Goal: Information Seeking & Learning: Find specific fact

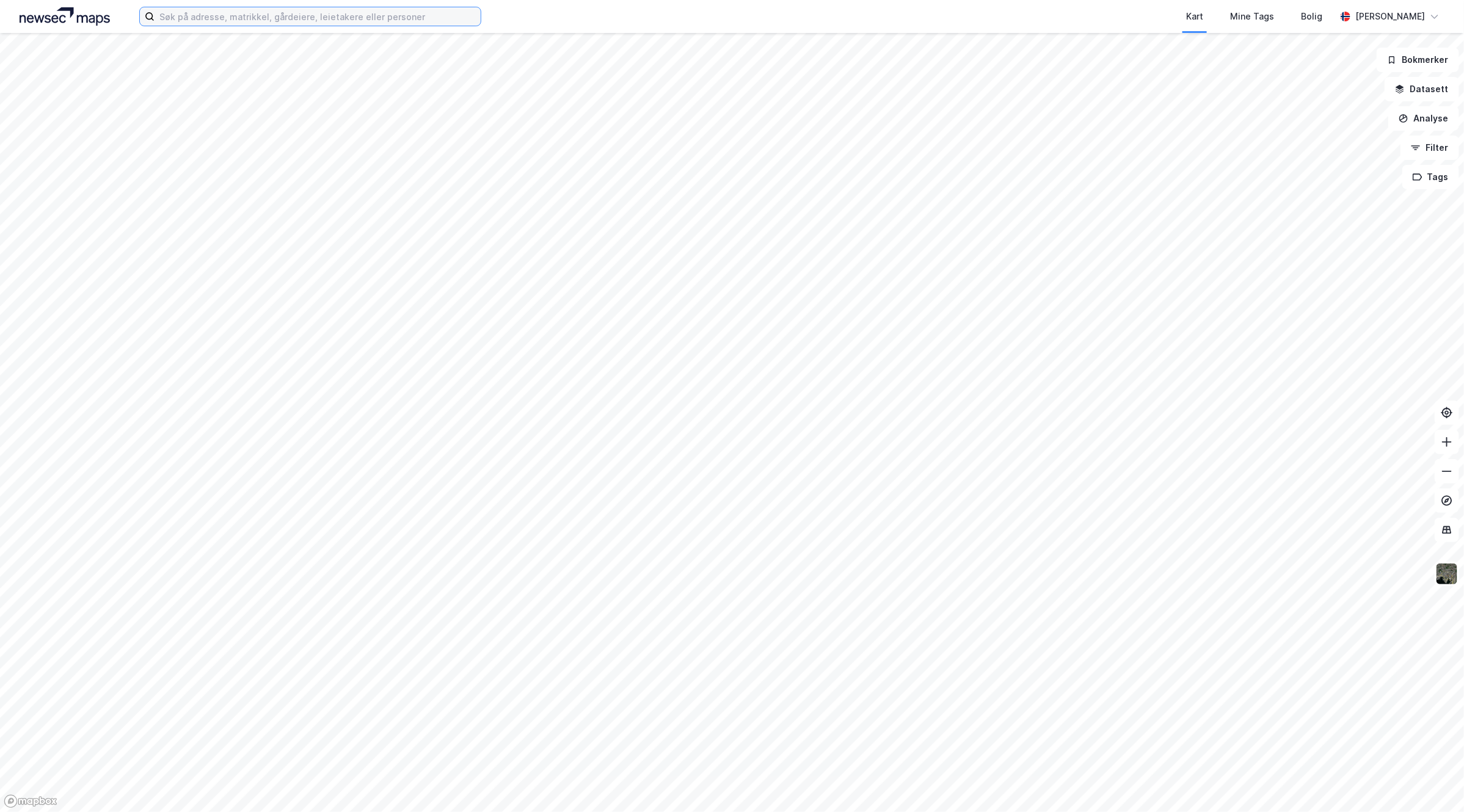
click at [235, 16] on input at bounding box center [318, 17] width 326 height 18
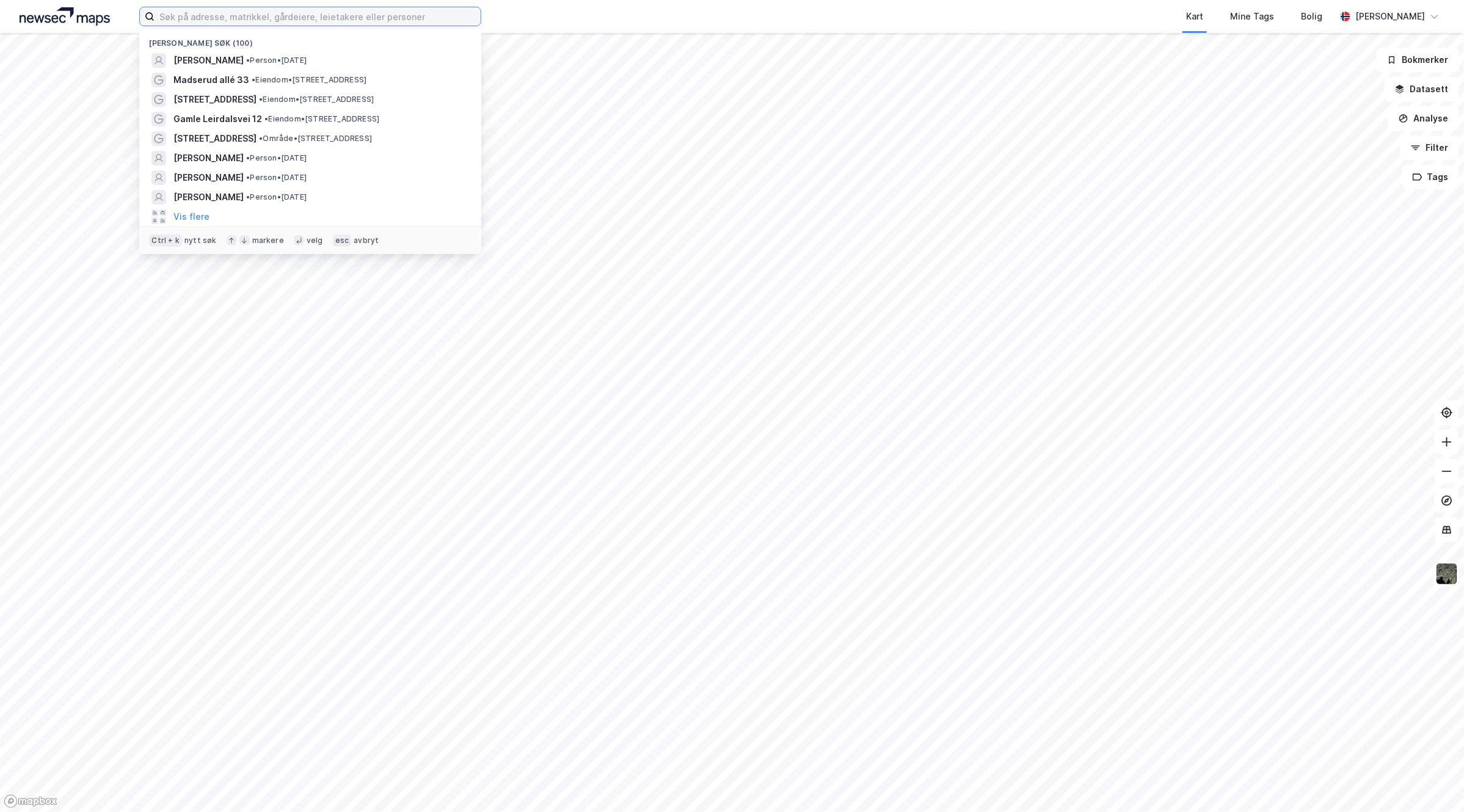
paste input "[PERSON_NAME]"
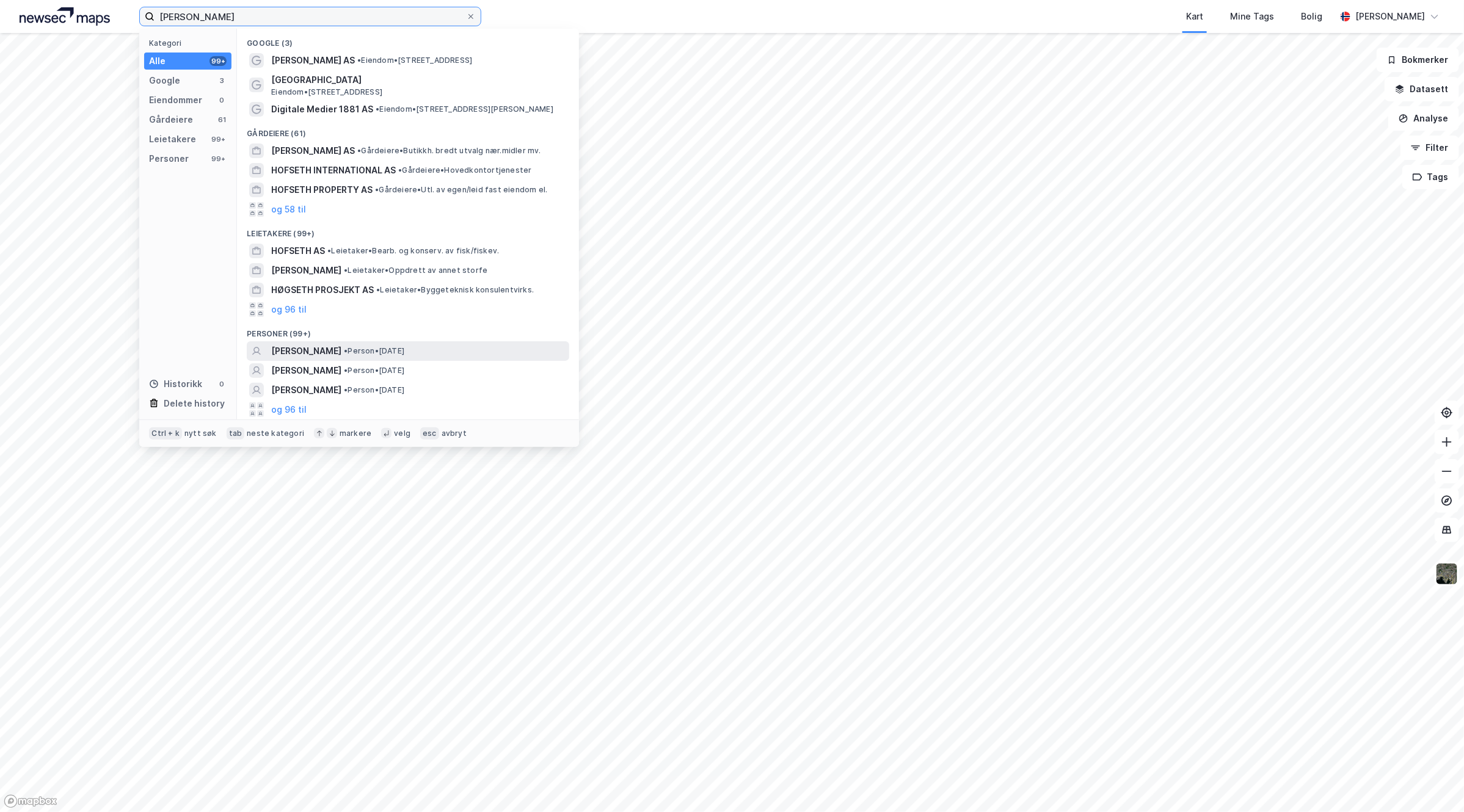
type input "[PERSON_NAME]"
click at [493, 348] on div "[PERSON_NAME] • Person • [DATE]" at bounding box center [419, 351] width 296 height 15
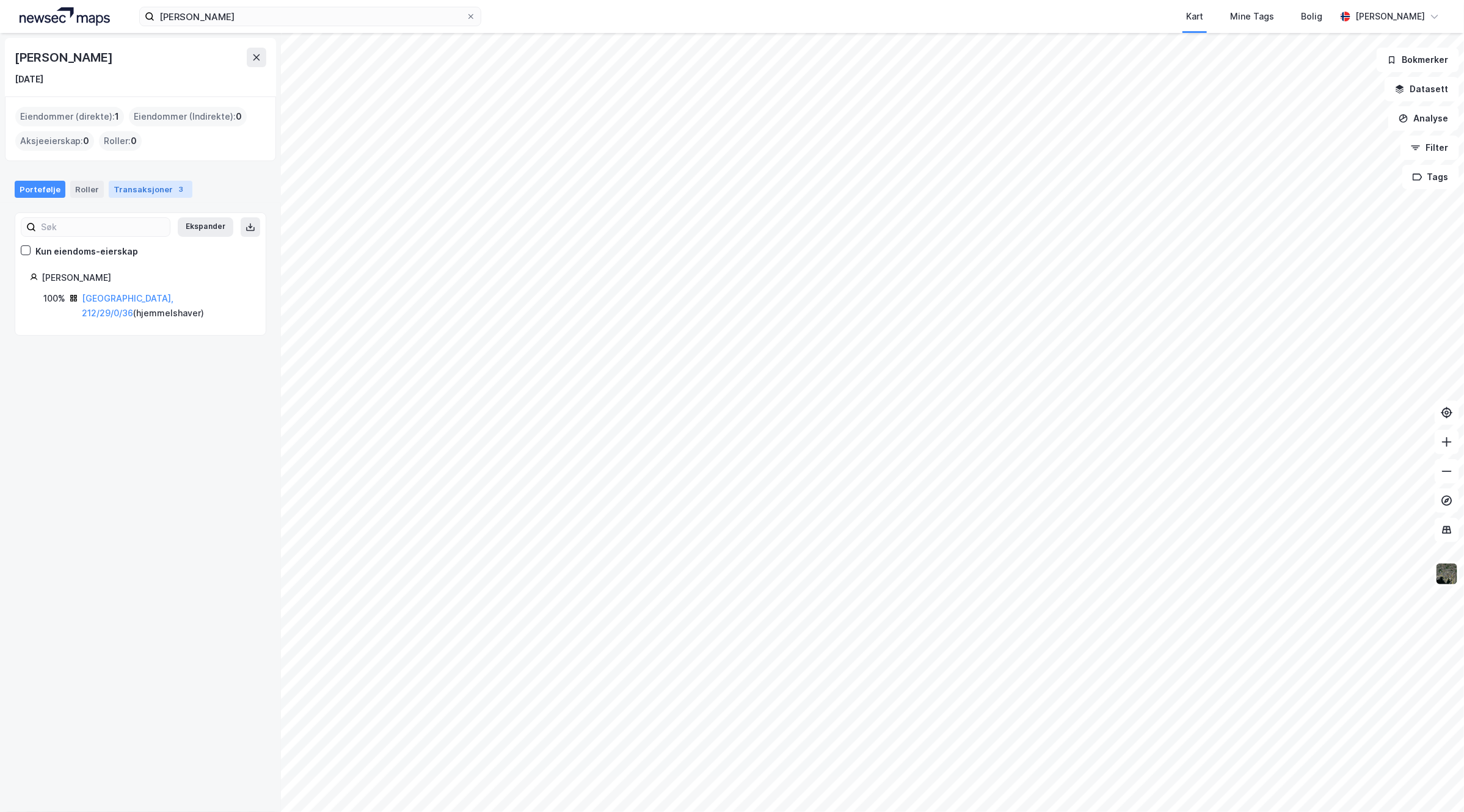
click at [142, 191] on div "Transaksjoner 3" at bounding box center [150, 189] width 84 height 17
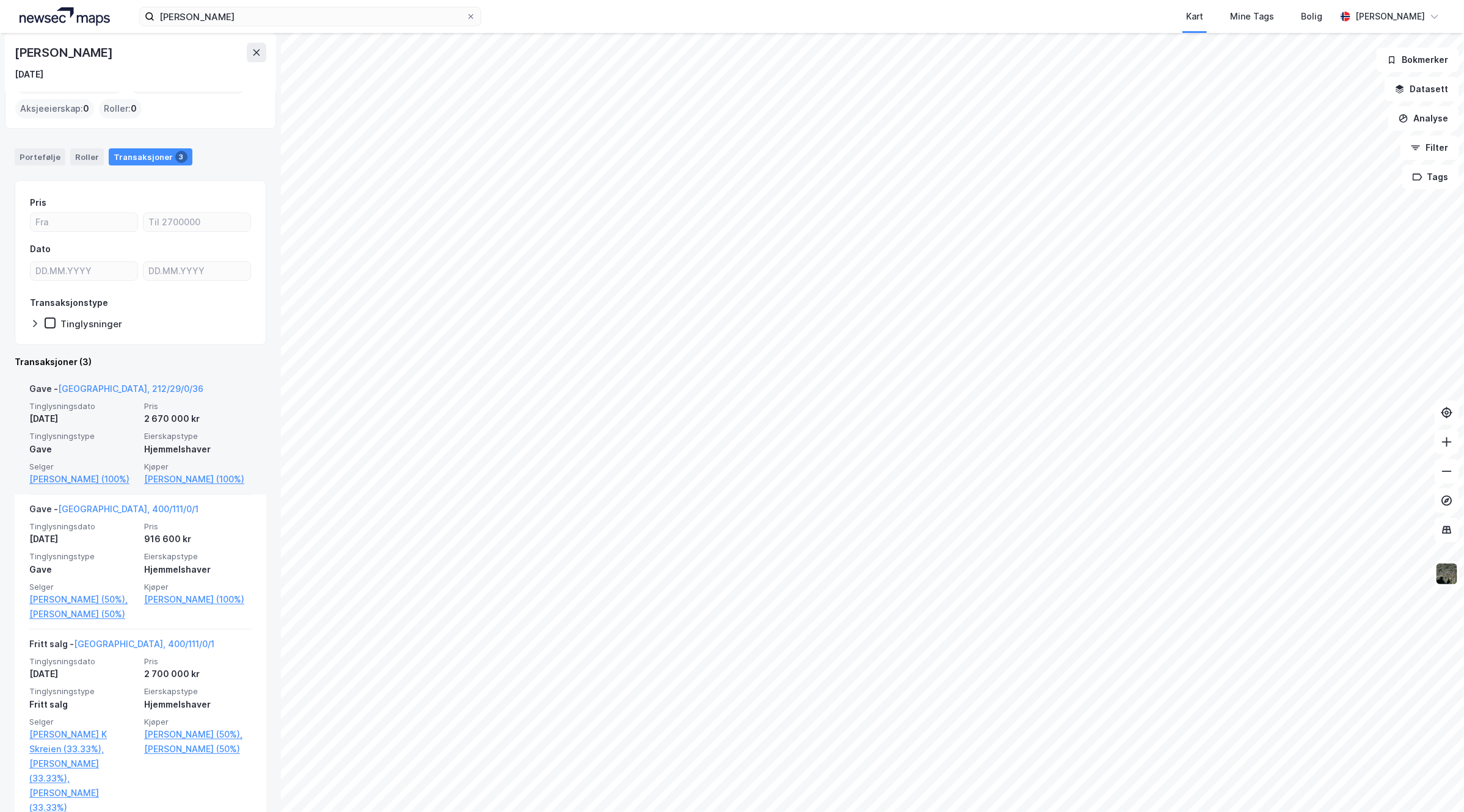
scroll to position [57, 0]
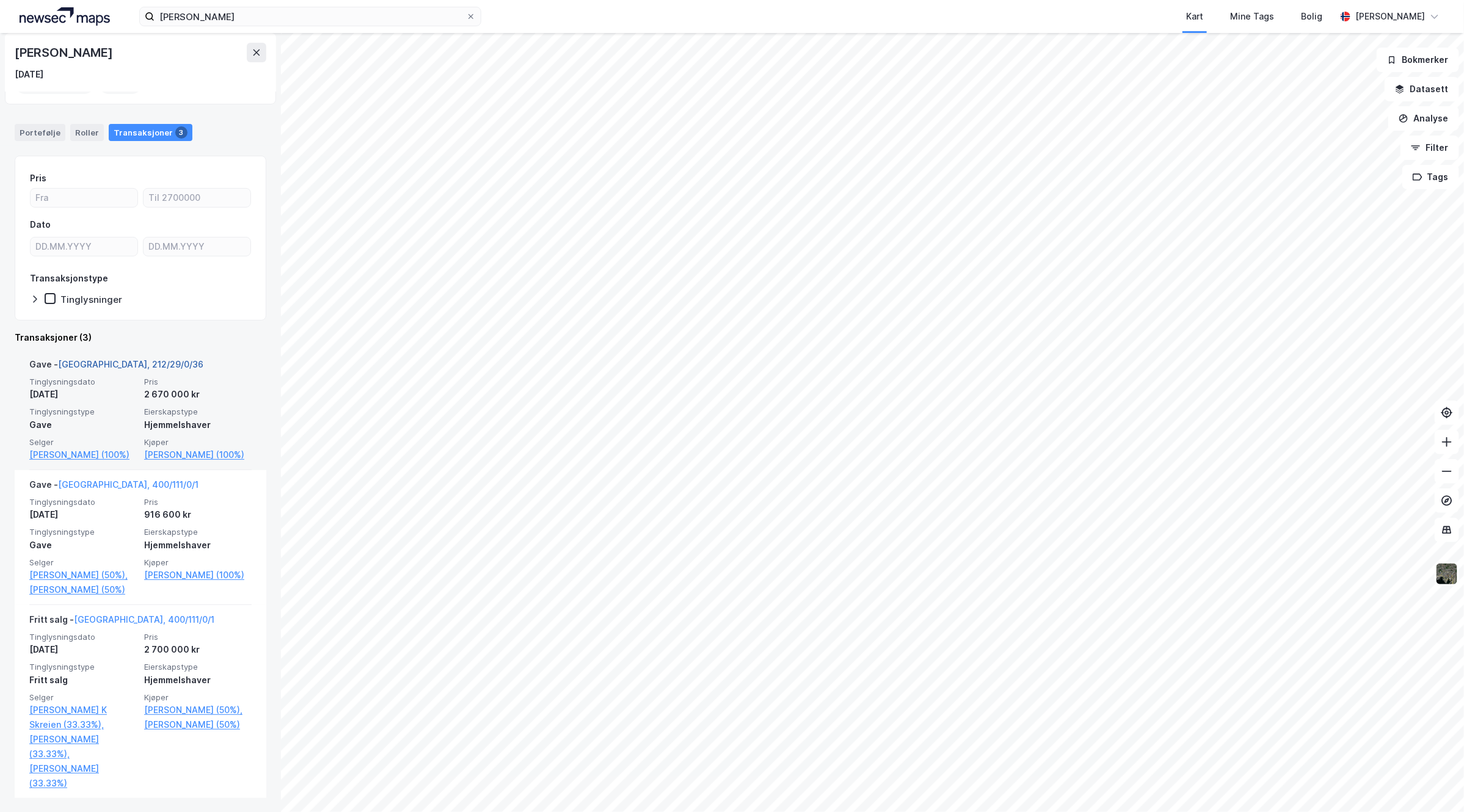
click at [99, 365] on link "[GEOGRAPHIC_DATA], 212/29/0/36" at bounding box center [131, 364] width 146 height 11
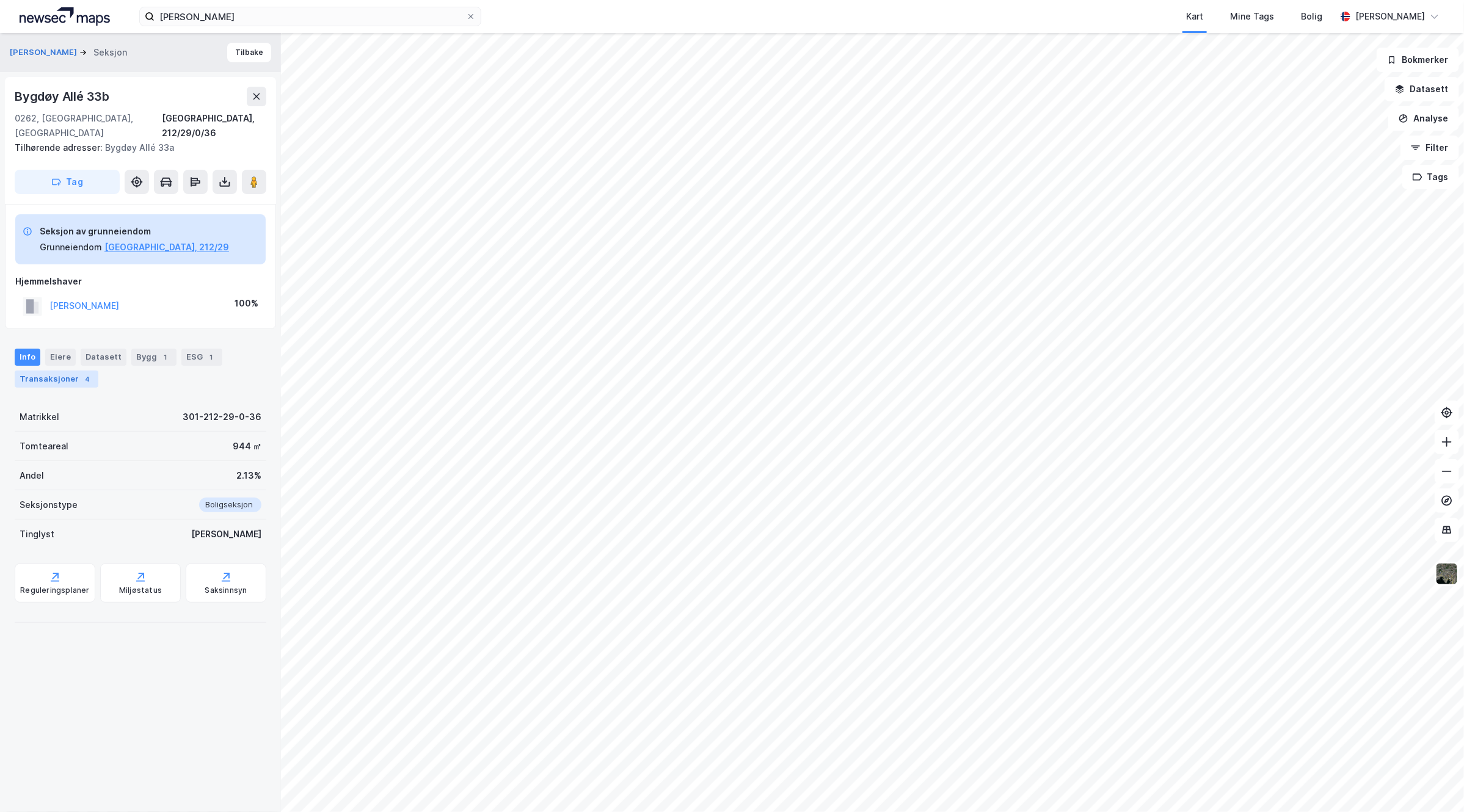
click at [85, 373] on div "4" at bounding box center [87, 379] width 12 height 12
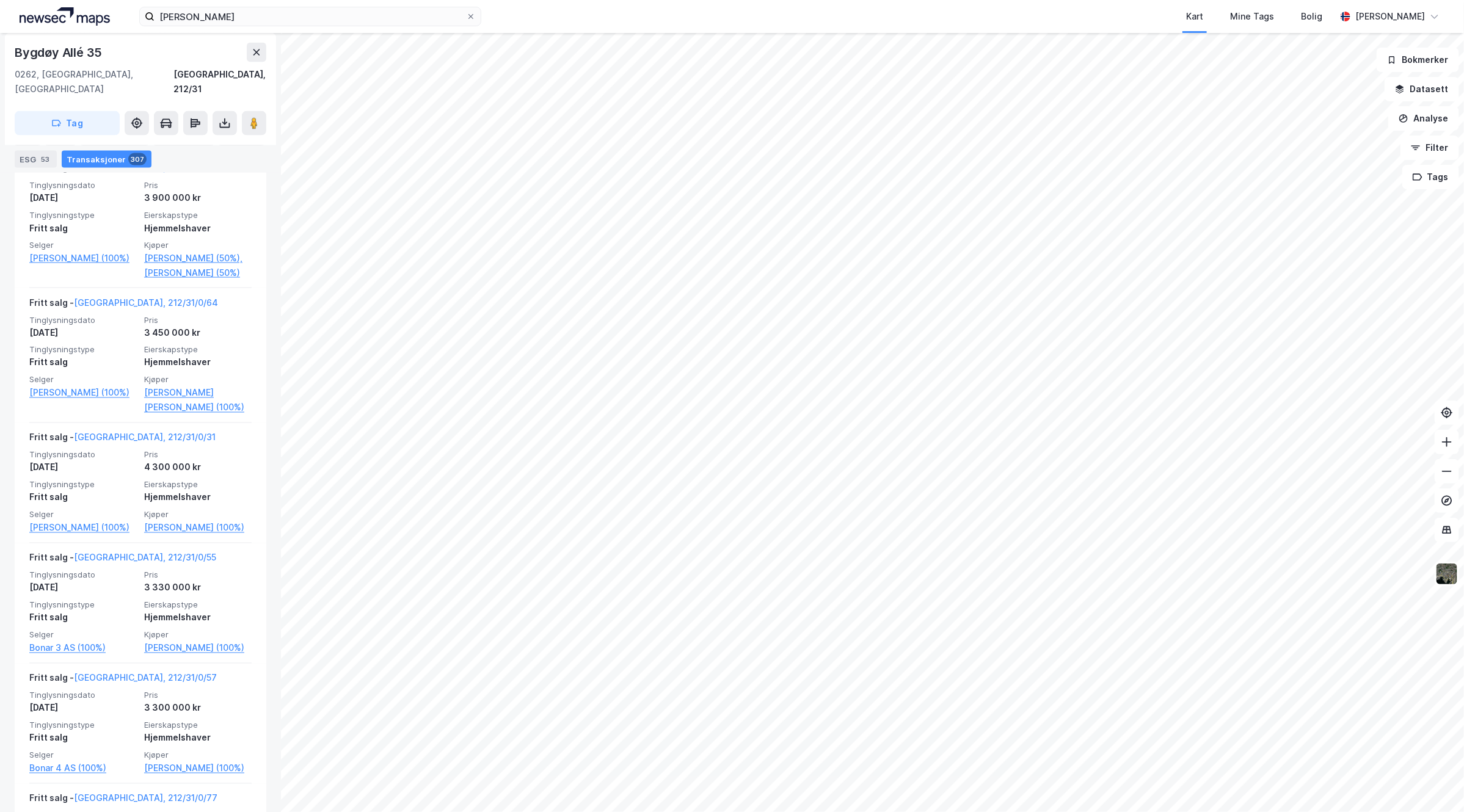
scroll to position [1221, 0]
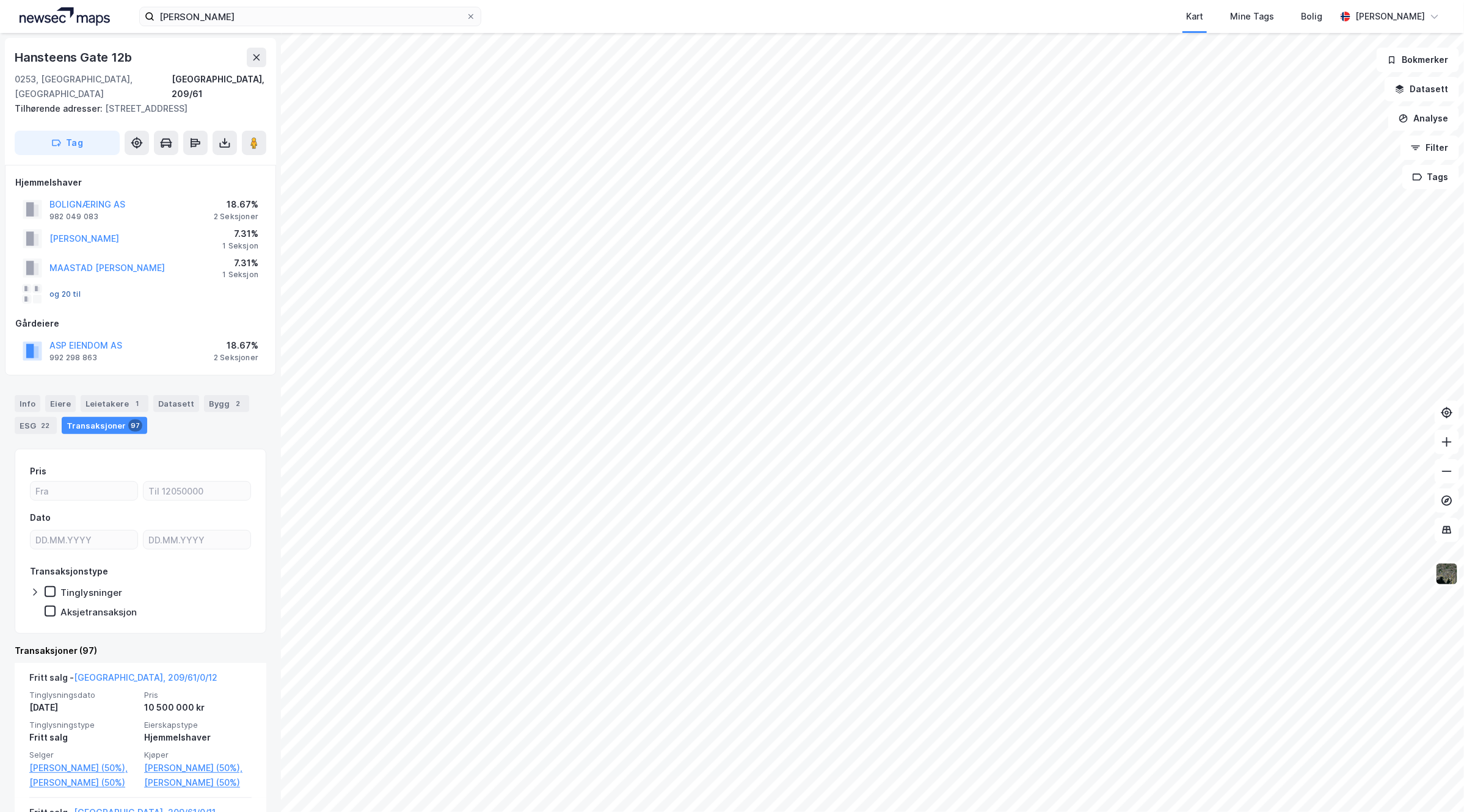
click at [0, 0] on button "og 20 til" at bounding box center [0, 0] width 0 height 0
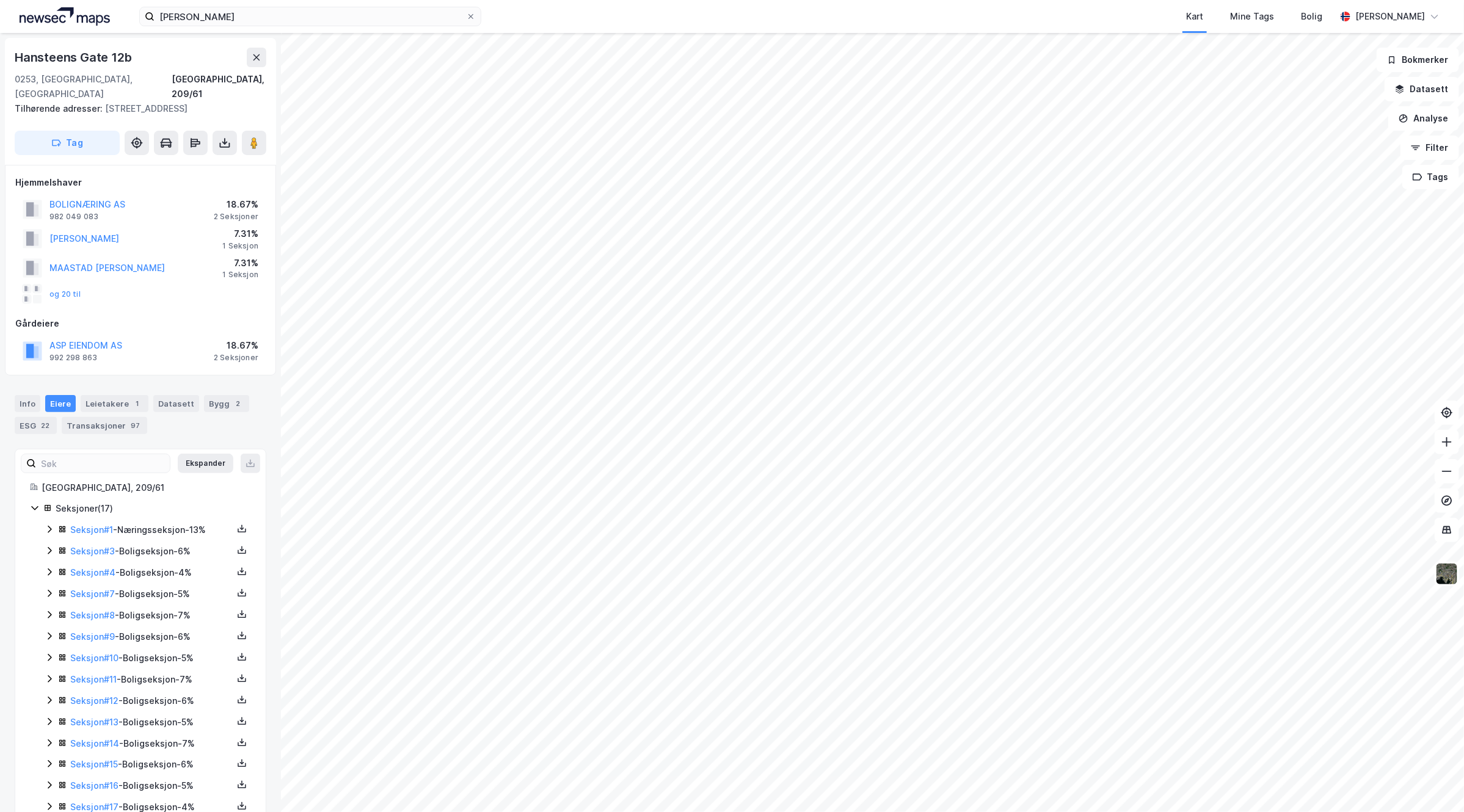
scroll to position [106, 0]
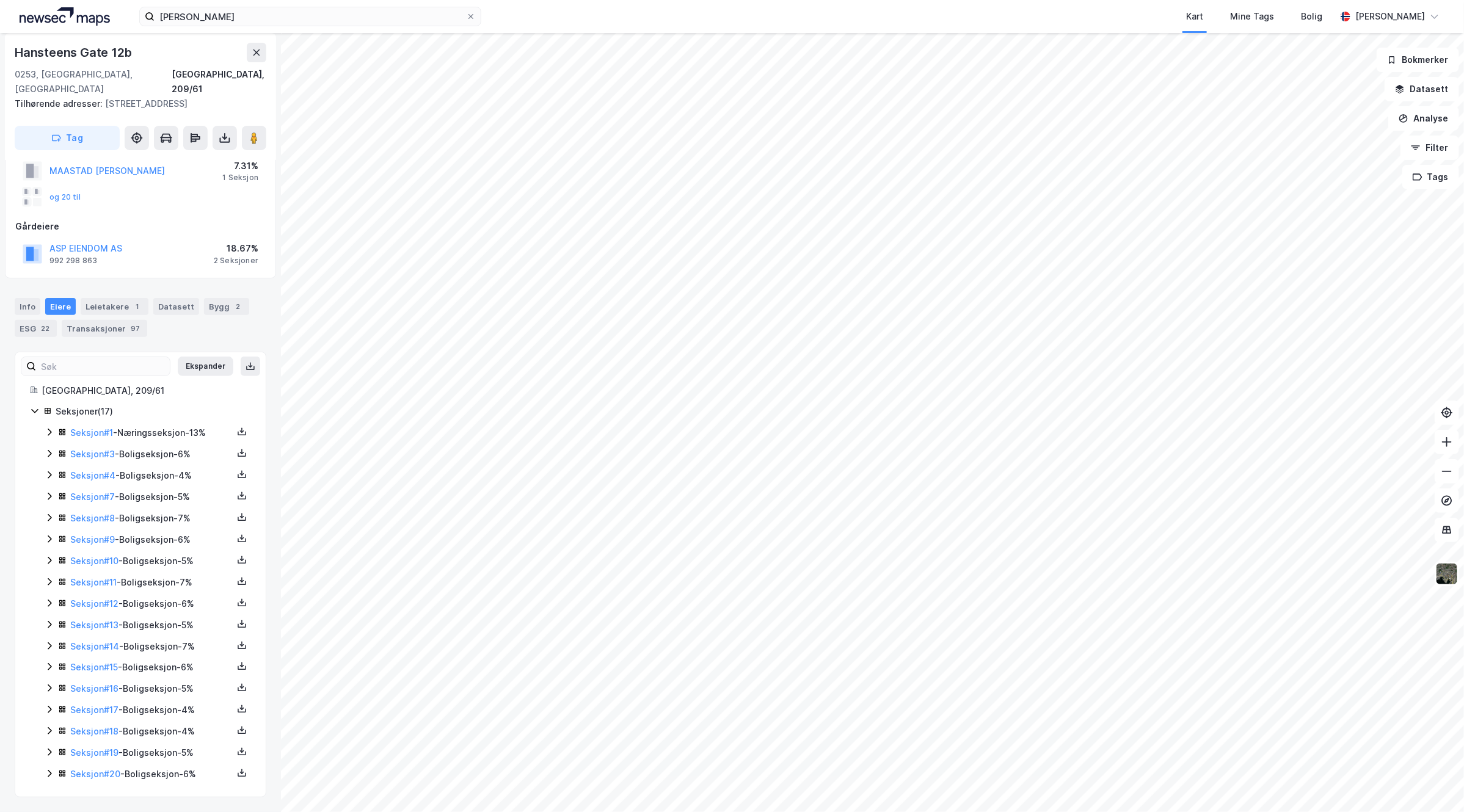
click at [49, 771] on icon at bounding box center [50, 773] width 3 height 7
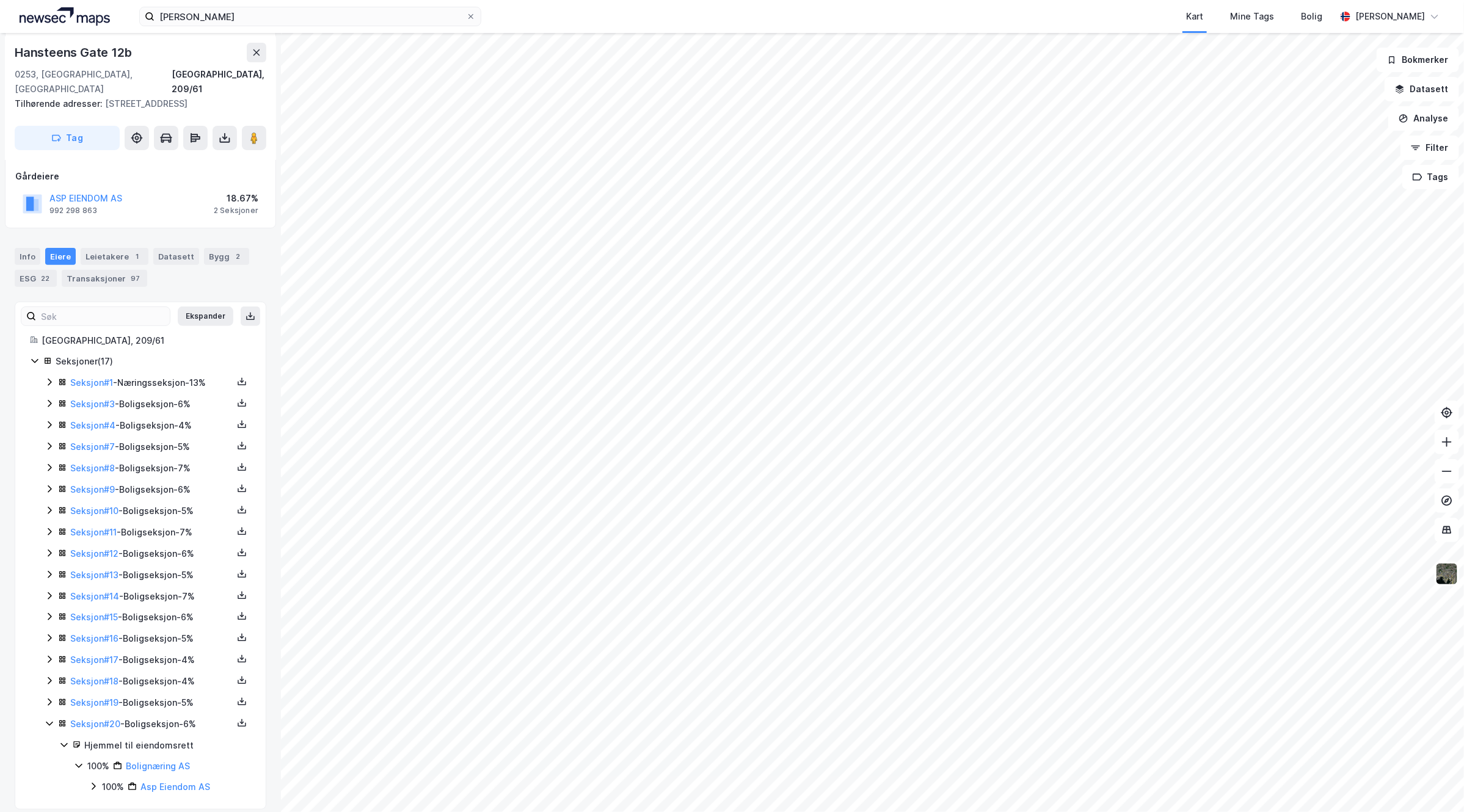
scroll to position [169, 0]
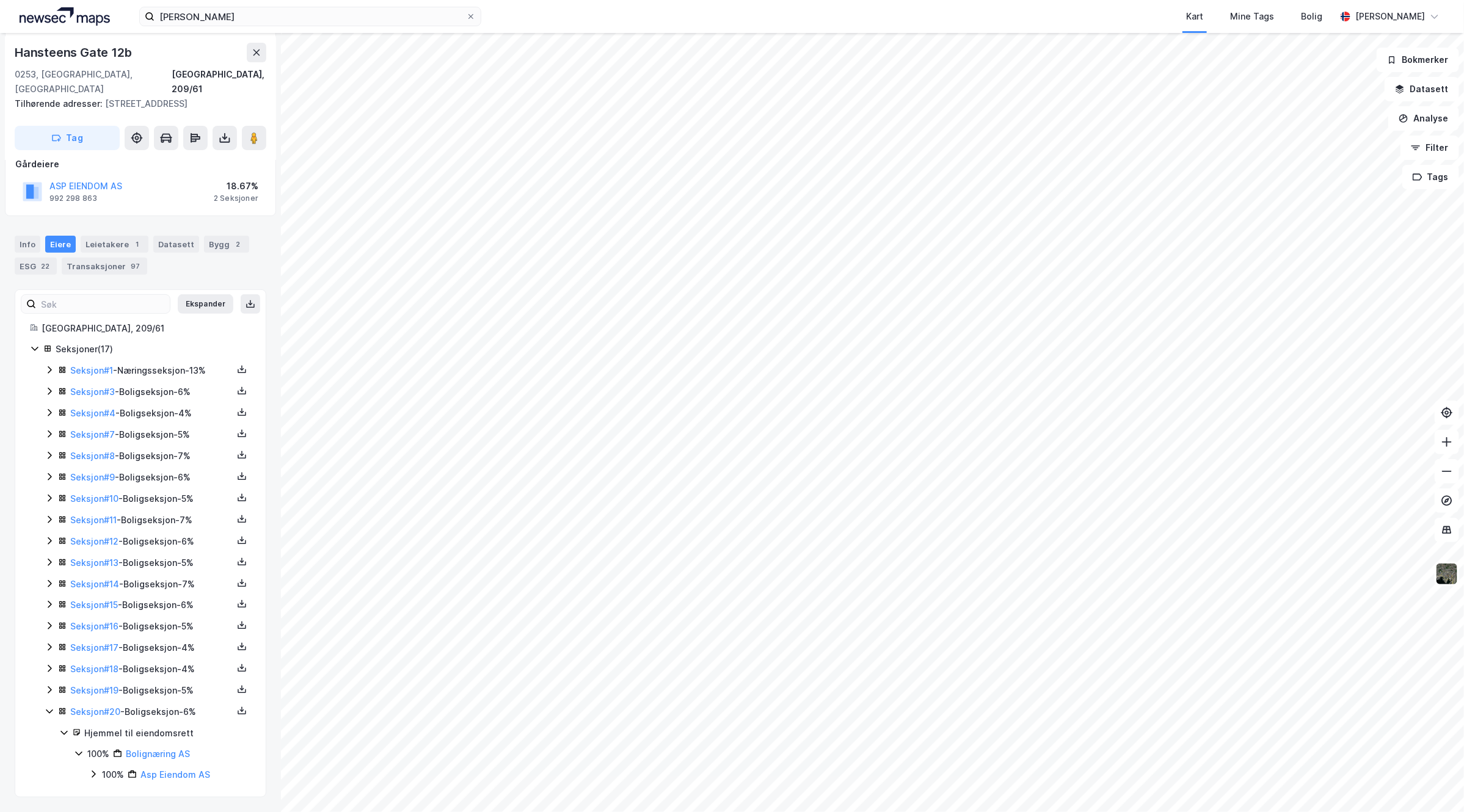
click at [50, 685] on icon at bounding box center [50, 690] width 10 height 10
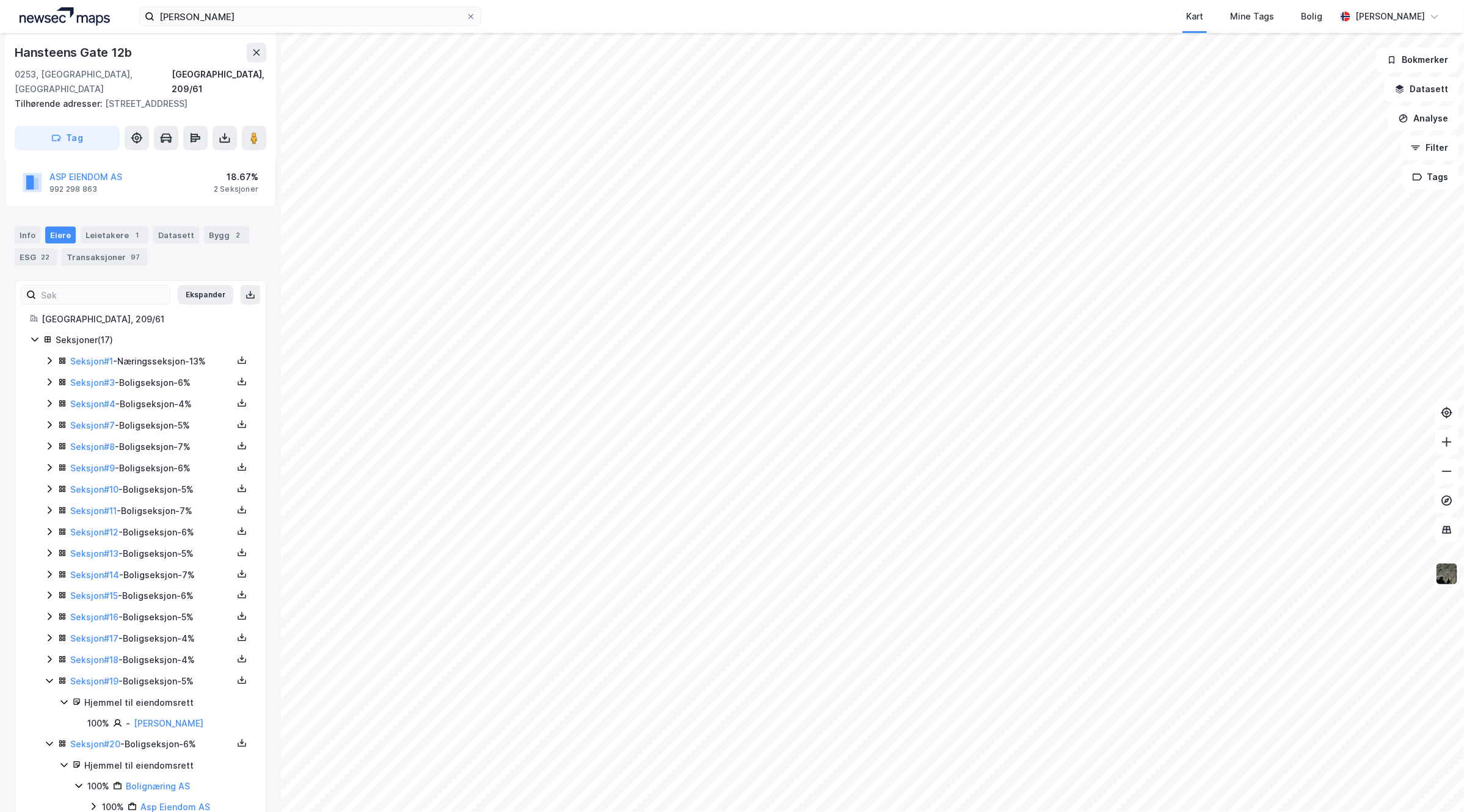
click at [50, 664] on icon at bounding box center [50, 660] width 3 height 7
click at [49, 641] on icon at bounding box center [50, 638] width 3 height 7
click at [46, 618] on icon at bounding box center [50, 617] width 10 height 10
click at [48, 600] on icon at bounding box center [50, 595] width 10 height 10
click at [52, 579] on icon at bounding box center [50, 574] width 10 height 10
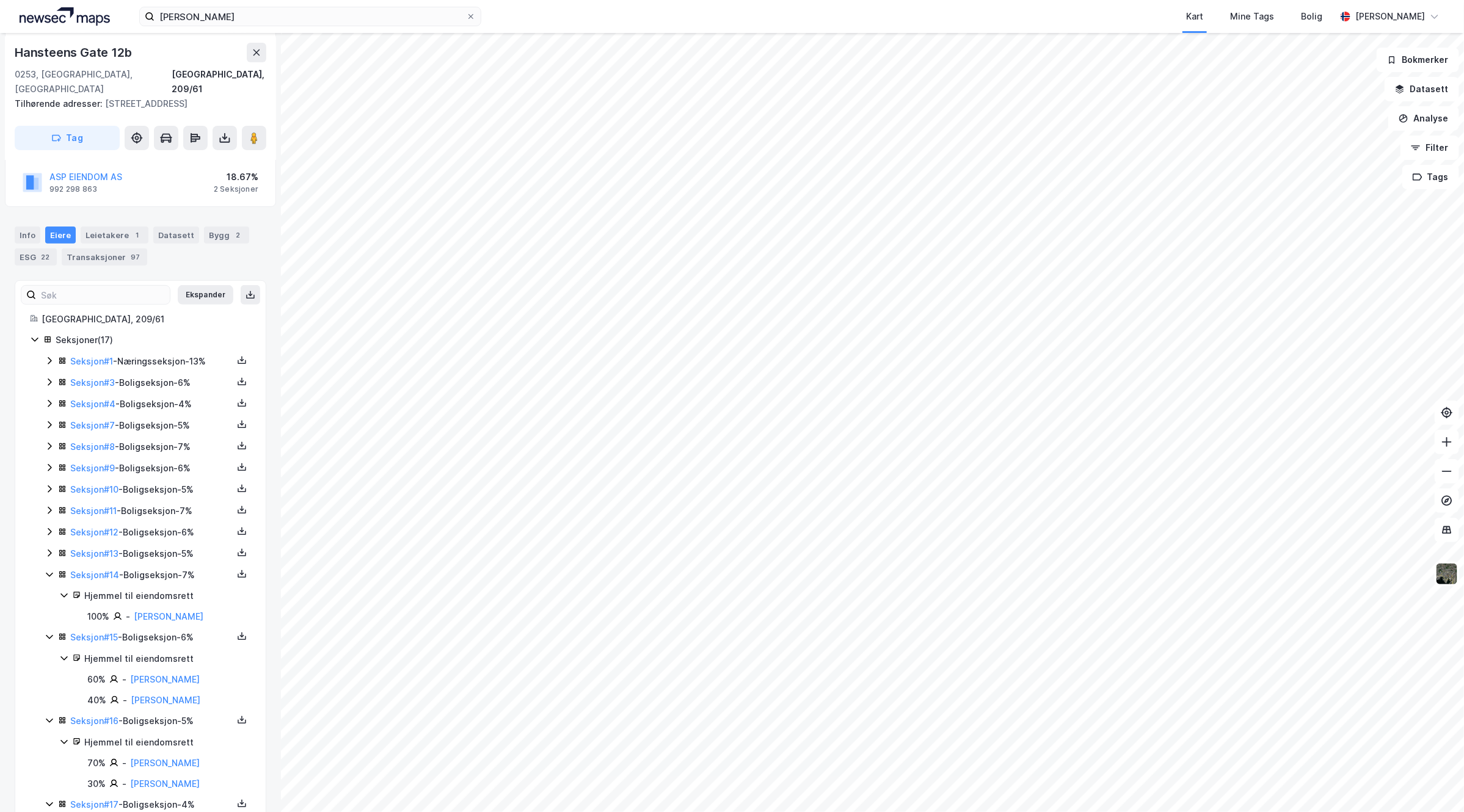
click at [46, 554] on icon at bounding box center [50, 553] width 10 height 10
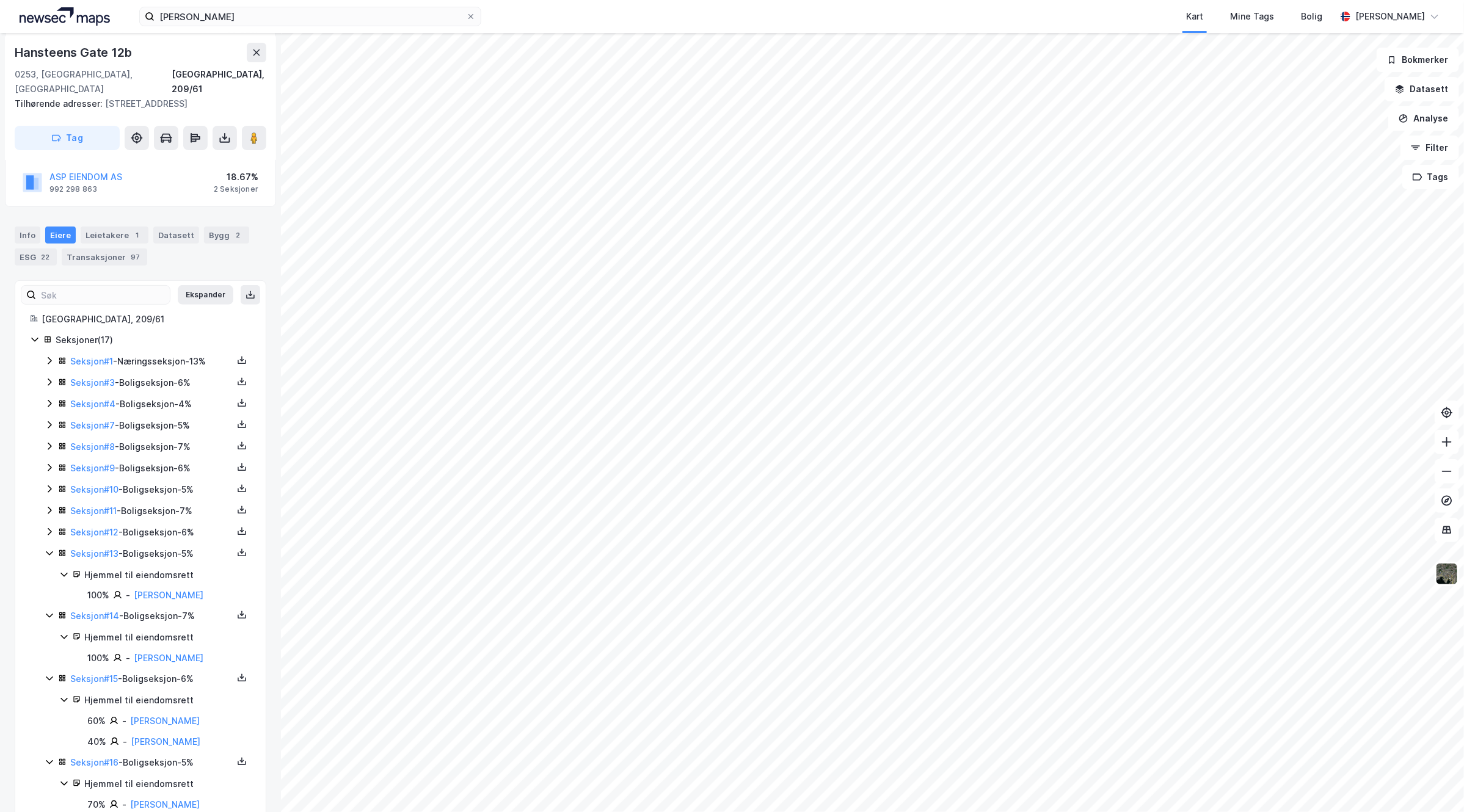
click at [46, 536] on icon at bounding box center [50, 532] width 10 height 10
click at [92, 535] on link "Seksjon # 12" at bounding box center [94, 532] width 48 height 11
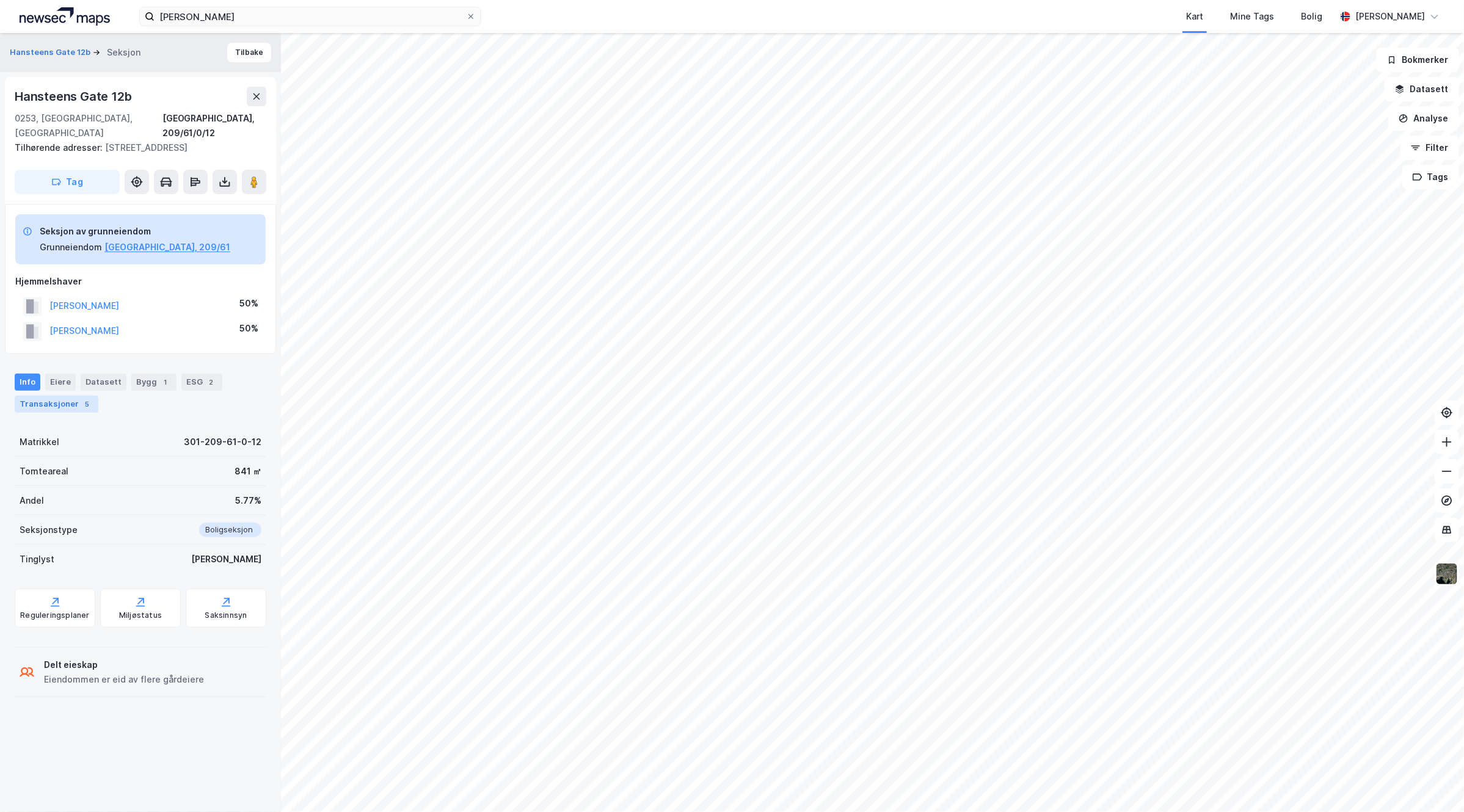
click at [70, 404] on div "Transaksjoner 5" at bounding box center [56, 404] width 84 height 17
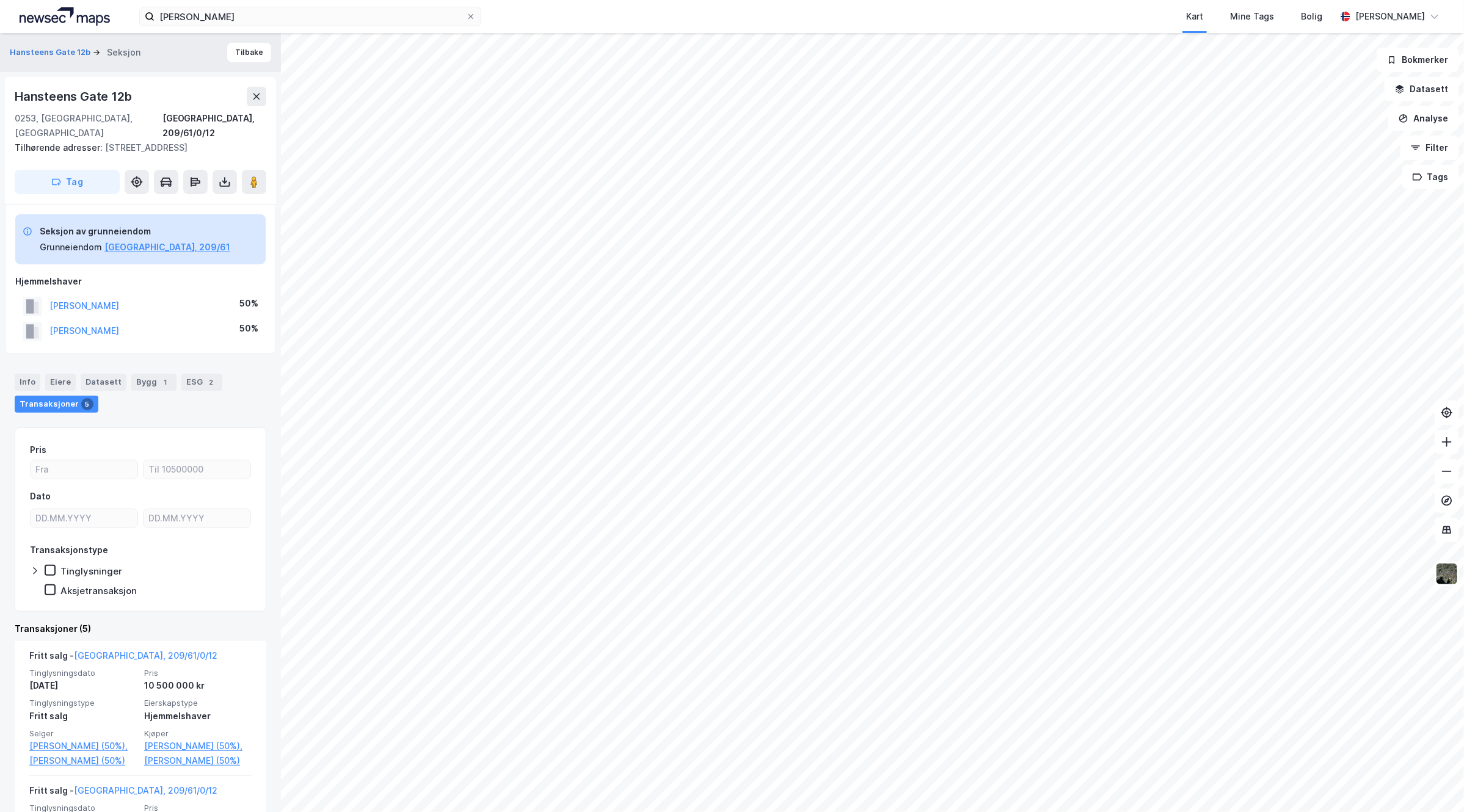
scroll to position [152, 0]
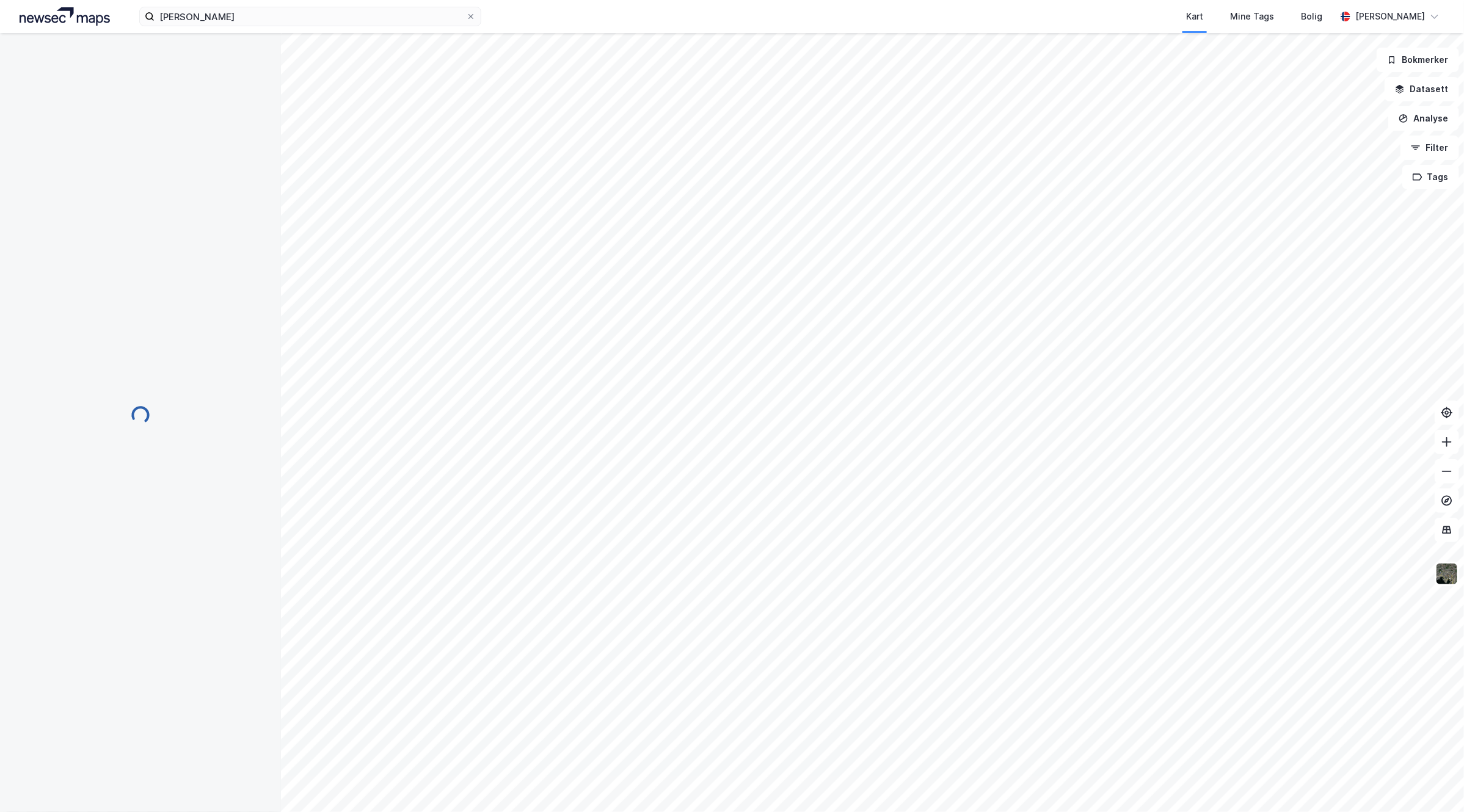
scroll to position [106, 0]
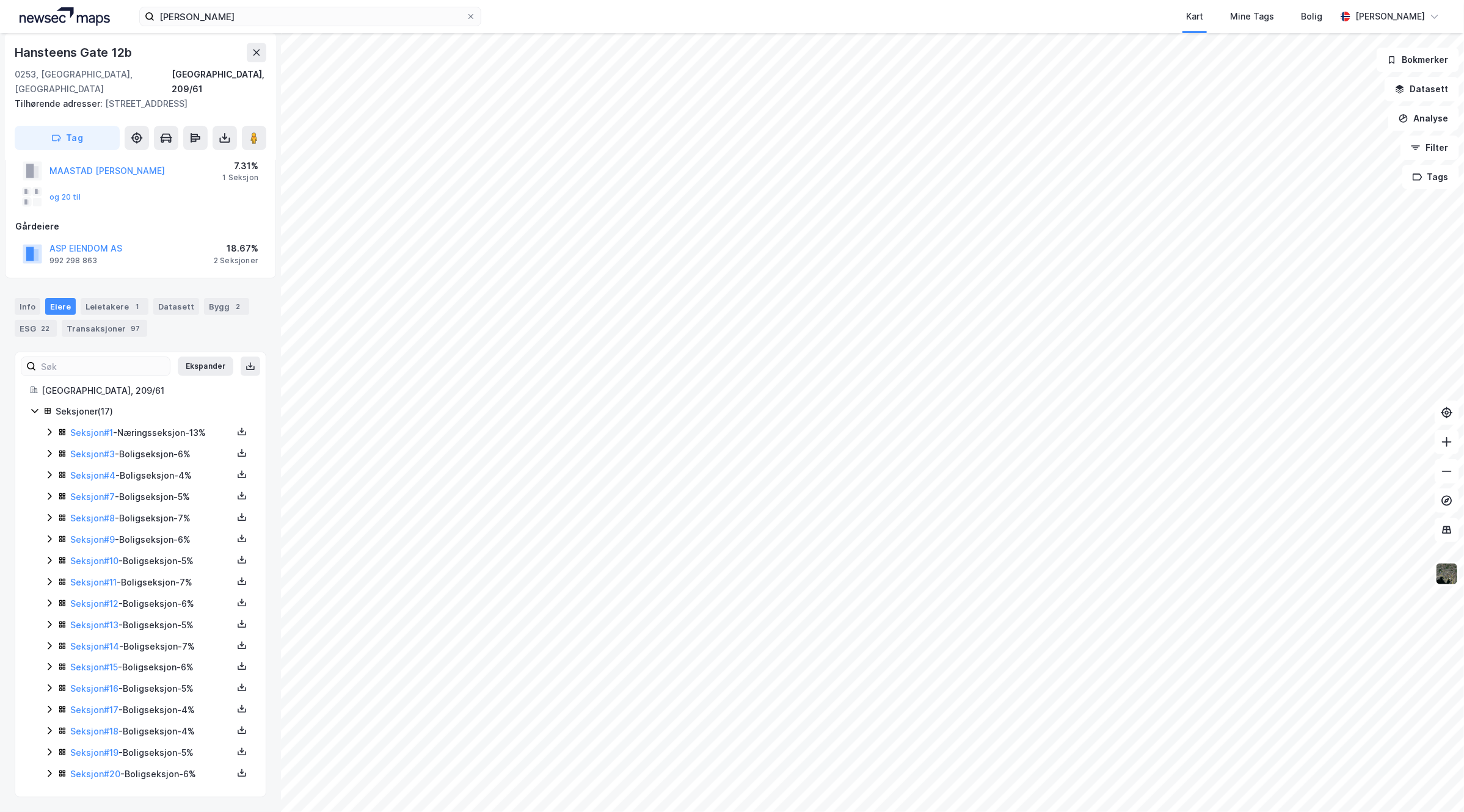
click at [51, 662] on icon at bounding box center [50, 667] width 10 height 10
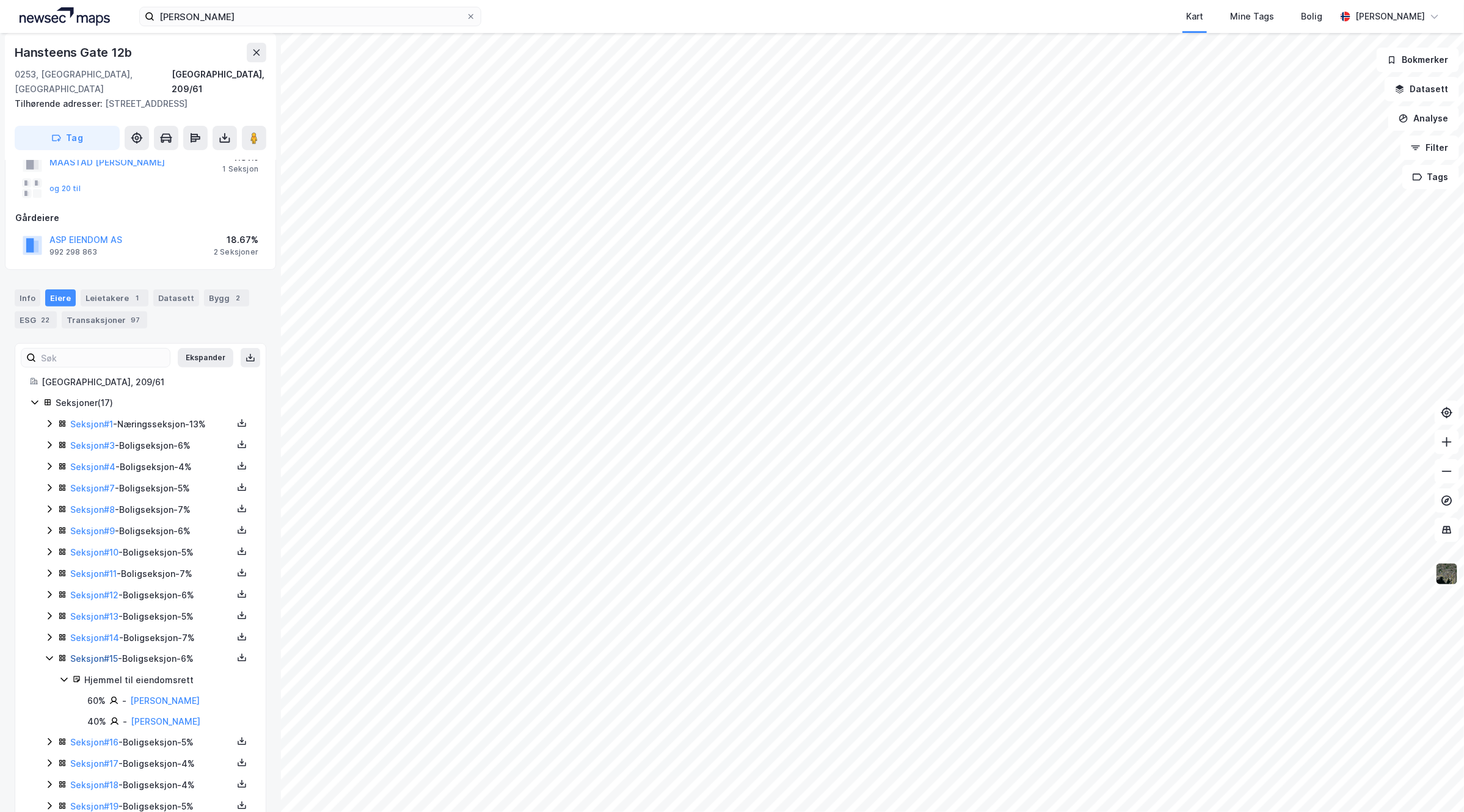
click at [103, 664] on link "Seksjon # 15" at bounding box center [94, 658] width 48 height 11
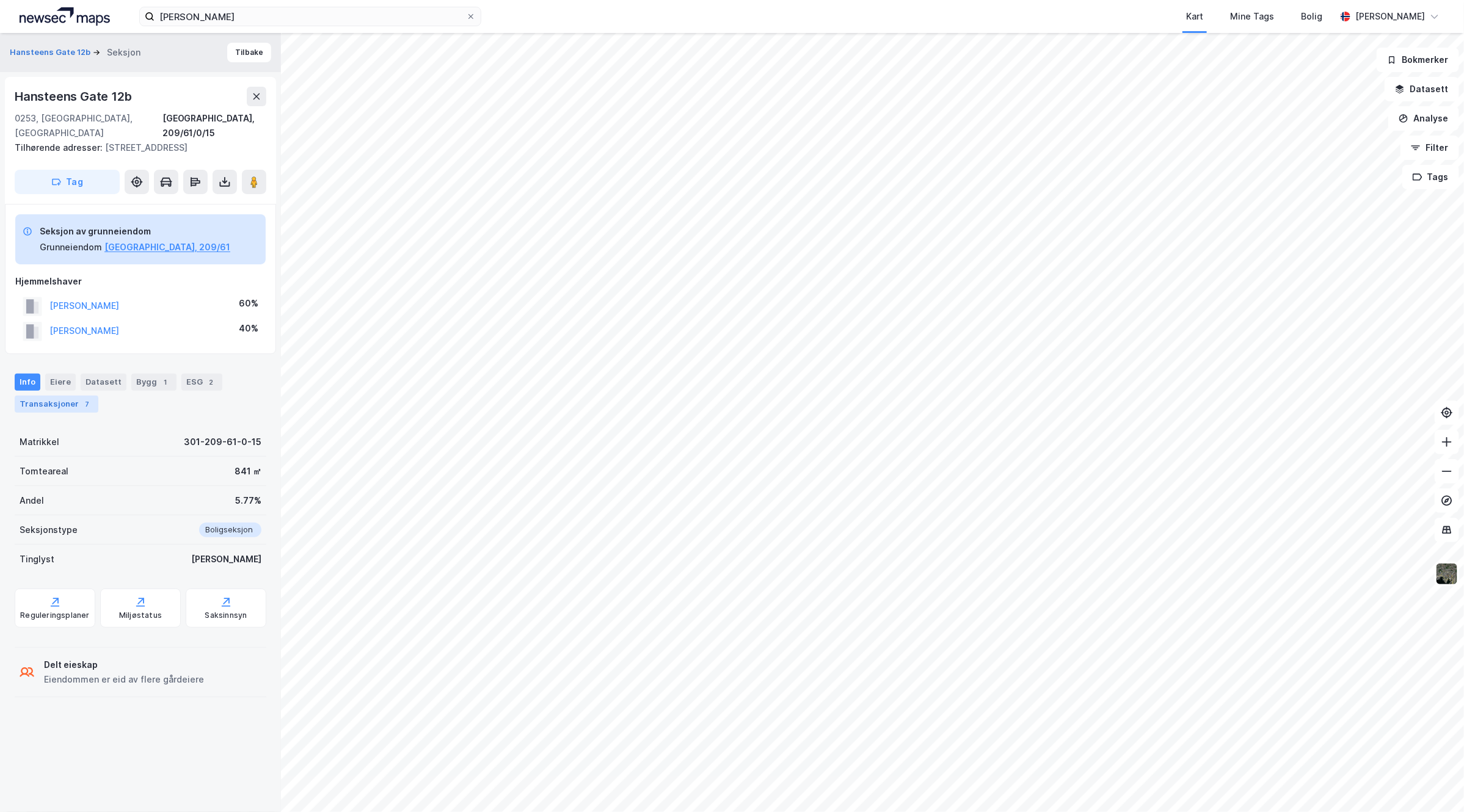
click at [81, 406] on div "7" at bounding box center [87, 404] width 12 height 12
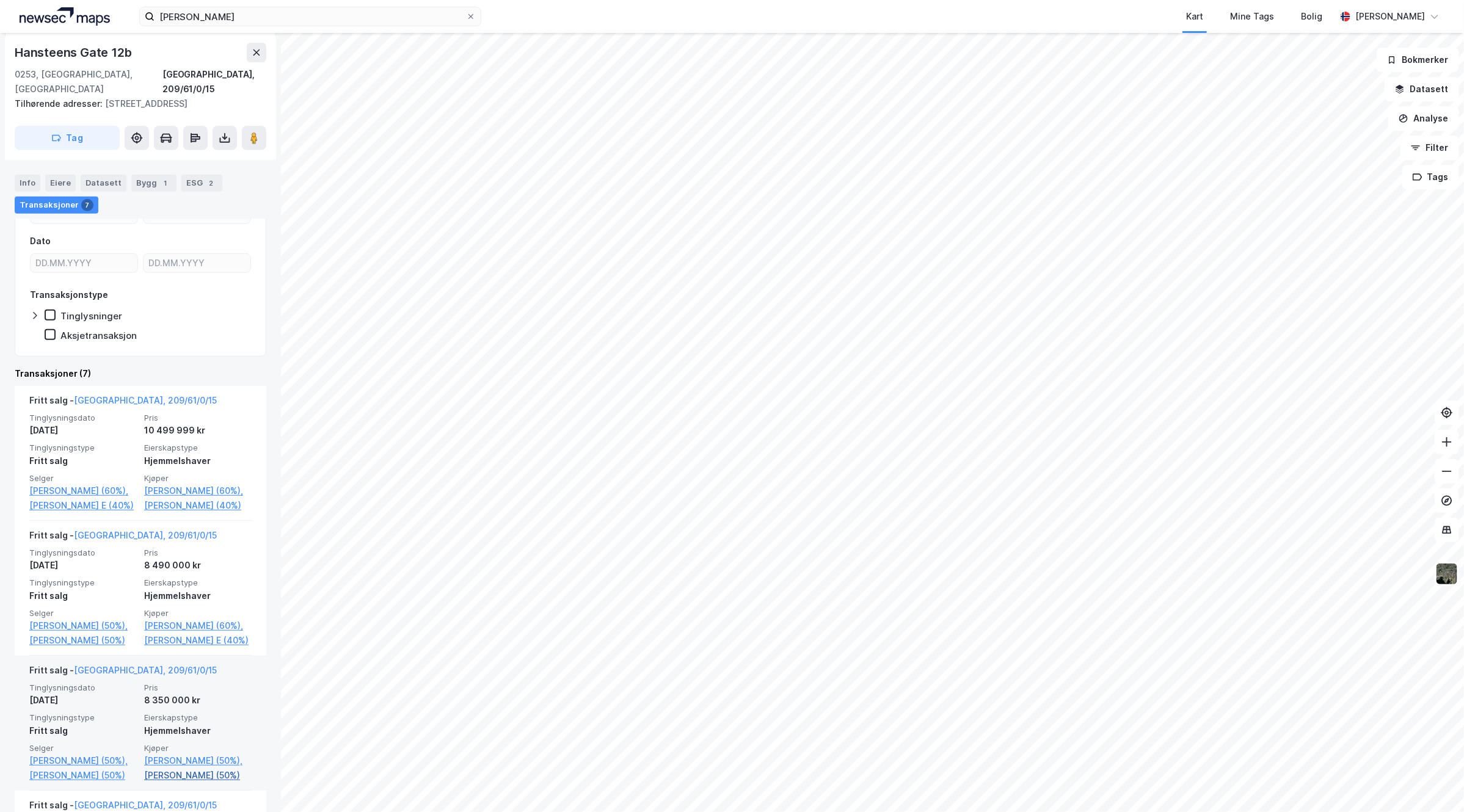
scroll to position [229, 0]
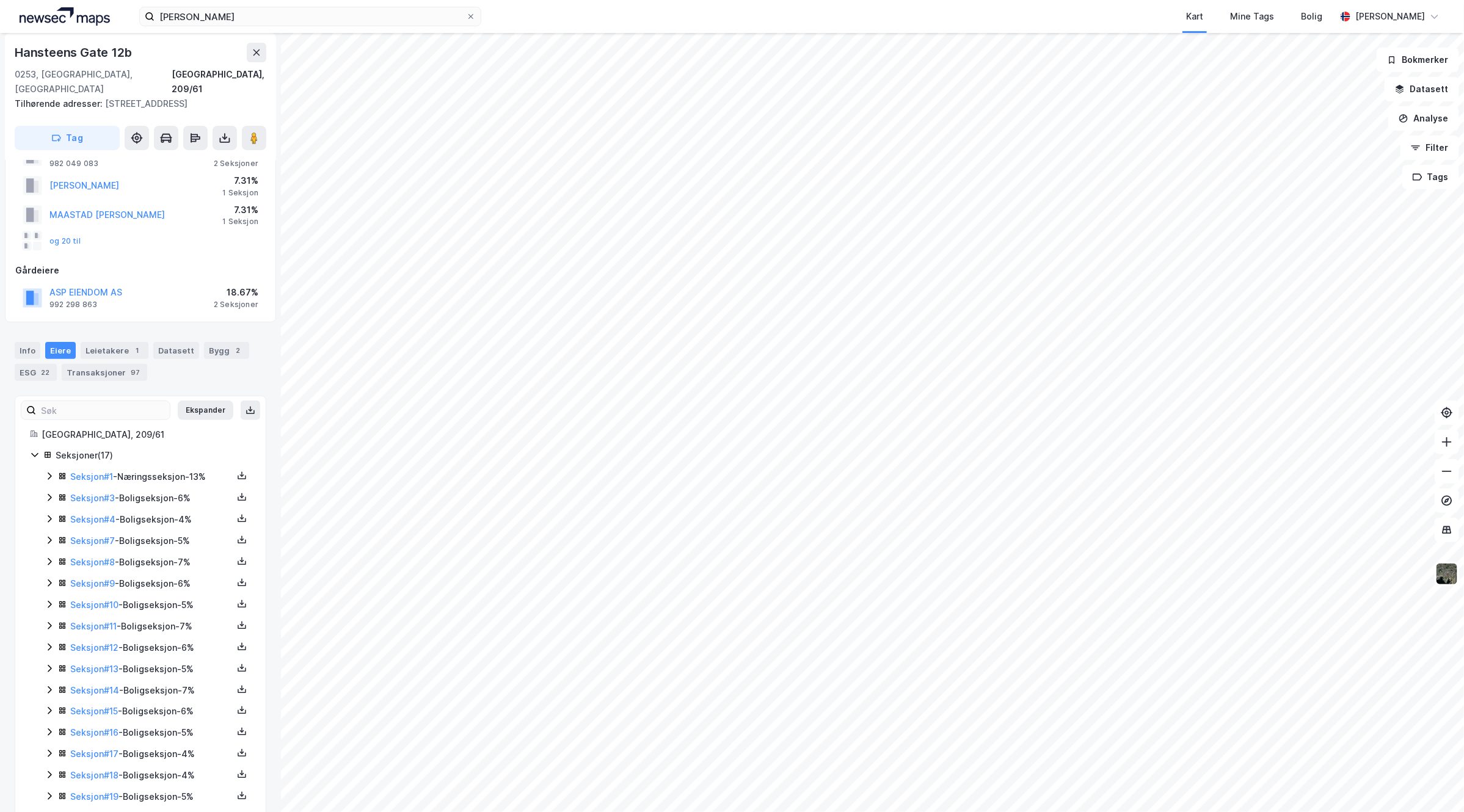
scroll to position [106, 0]
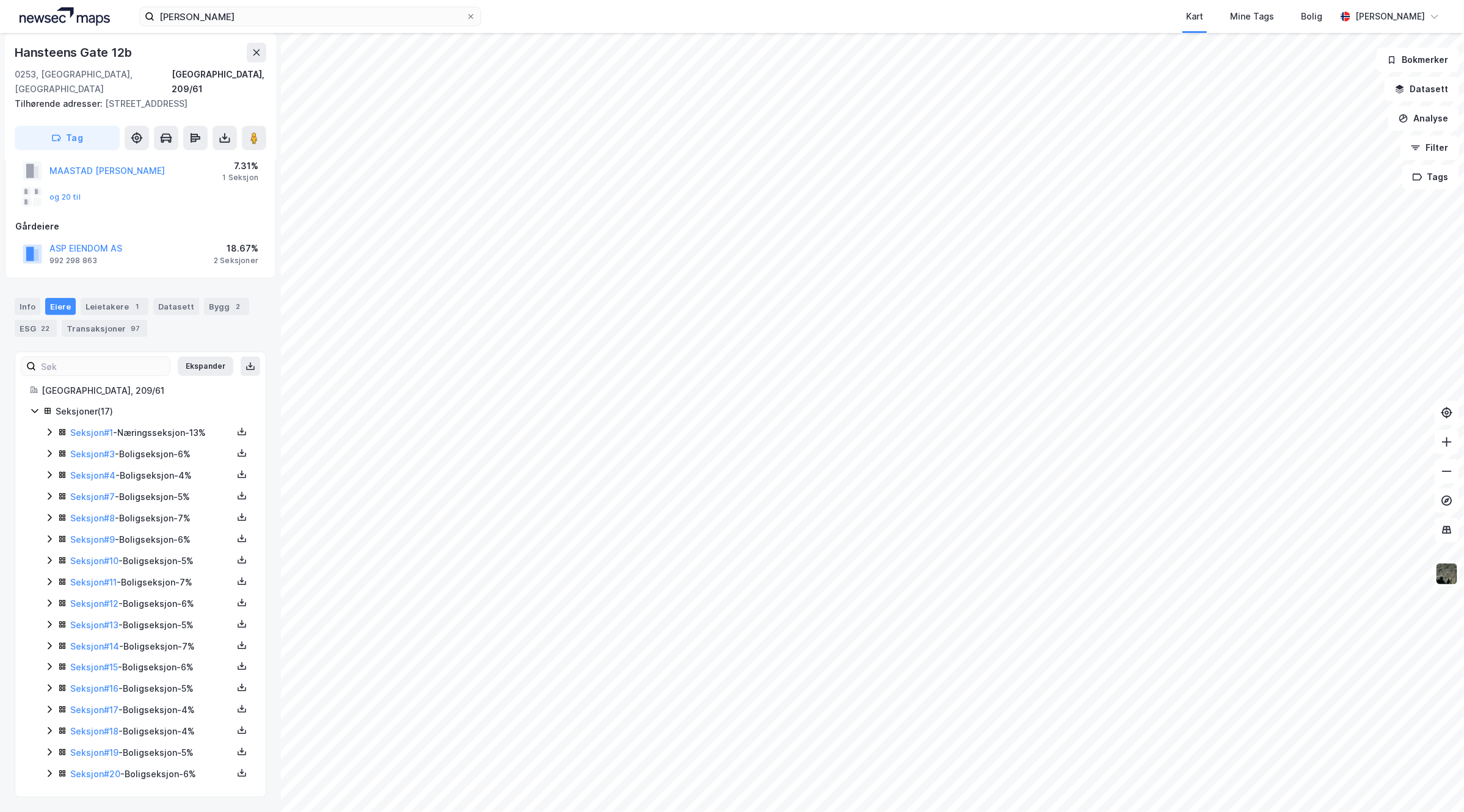
click at [52, 455] on div "Seksjon # 1 - Næringsseksjon - 13% Seksjon # 3 - Boligseksjon - 6% Seksjon # 4 …" at bounding box center [147, 603] width 206 height 357
click at [52, 449] on icon at bounding box center [50, 454] width 10 height 10
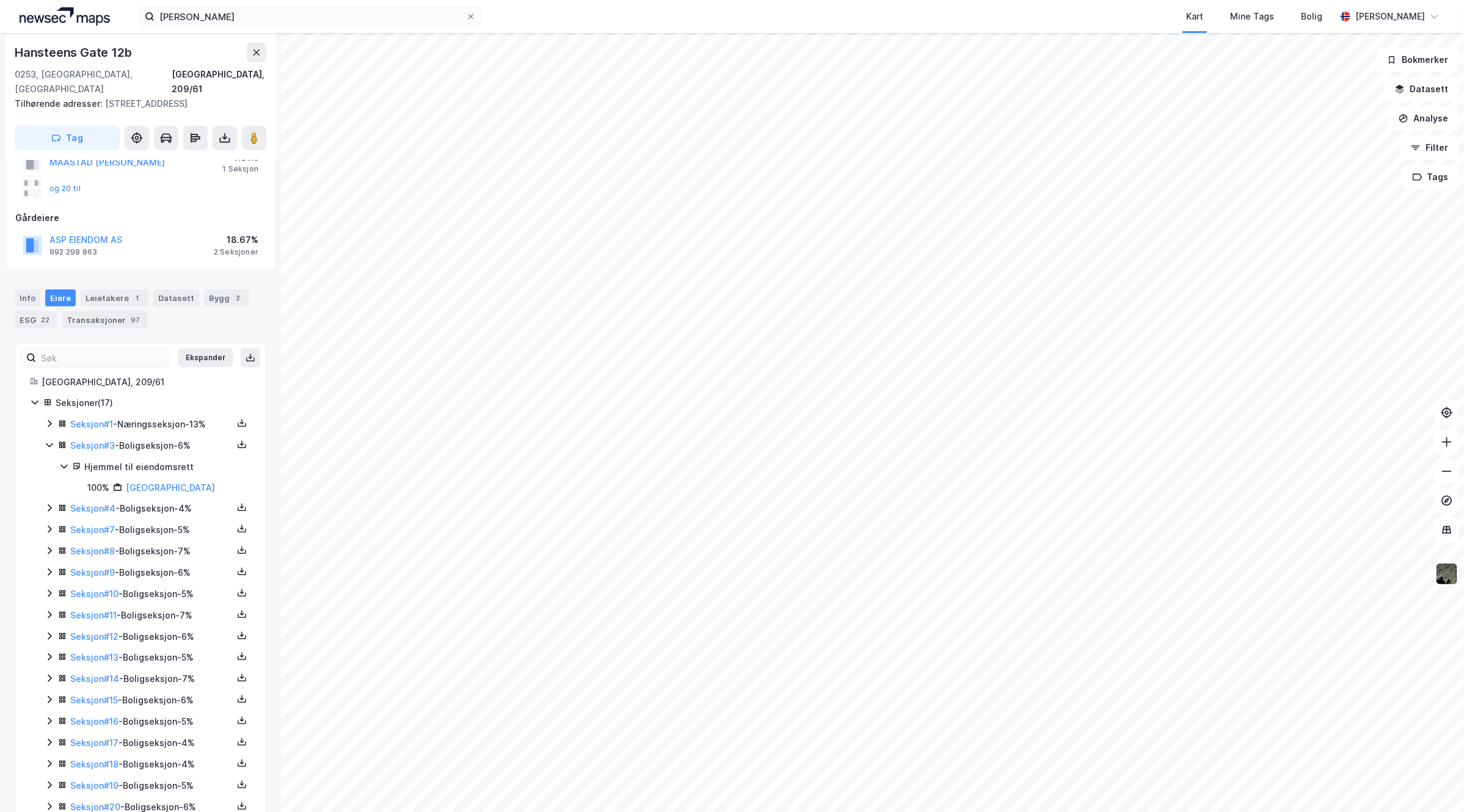
click at [51, 516] on div "Seksjon # 4 - Boligseksjon - 4%" at bounding box center [147, 509] width 206 height 15
click at [52, 602] on icon at bounding box center [50, 607] width 10 height 10
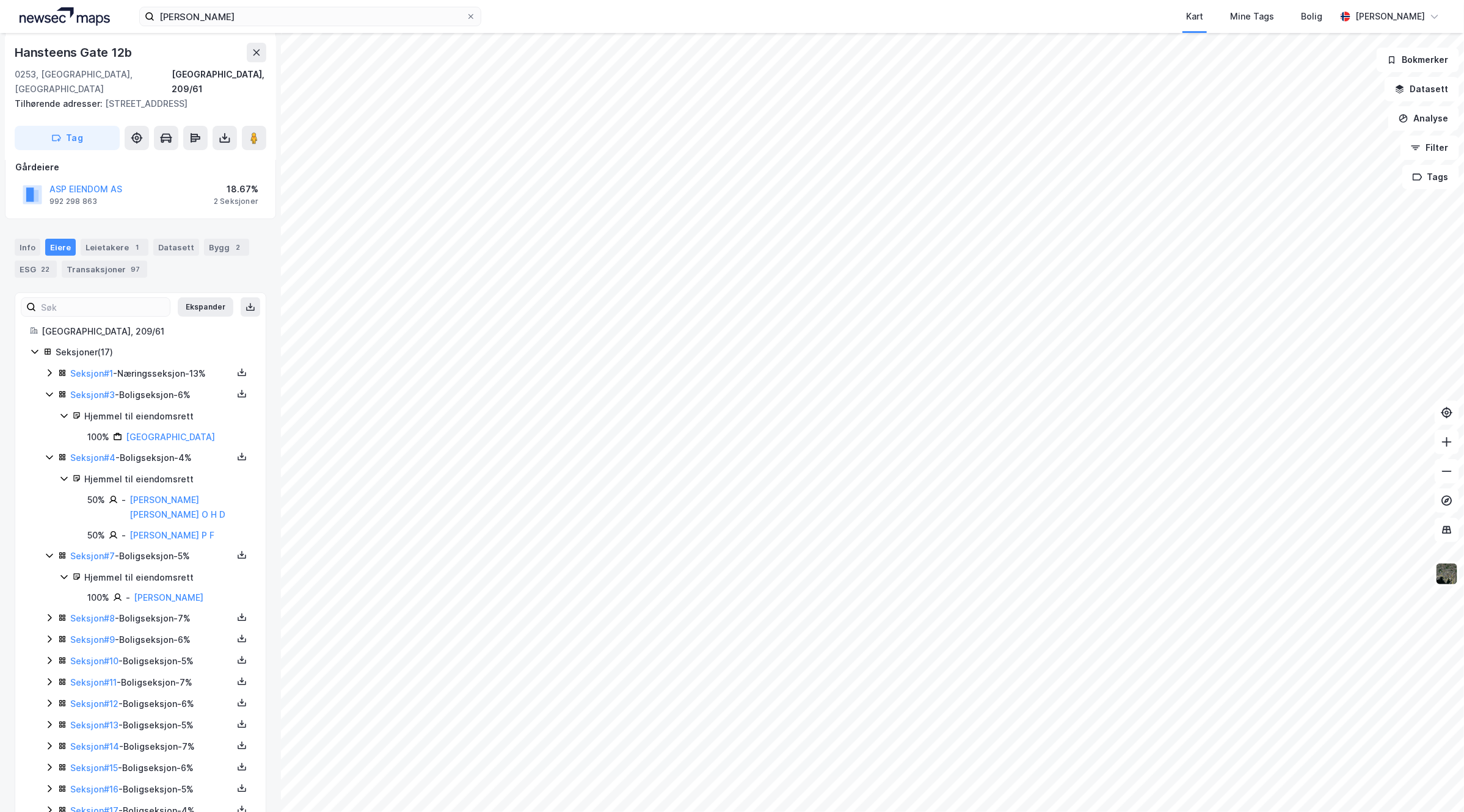
scroll to position [182, 0]
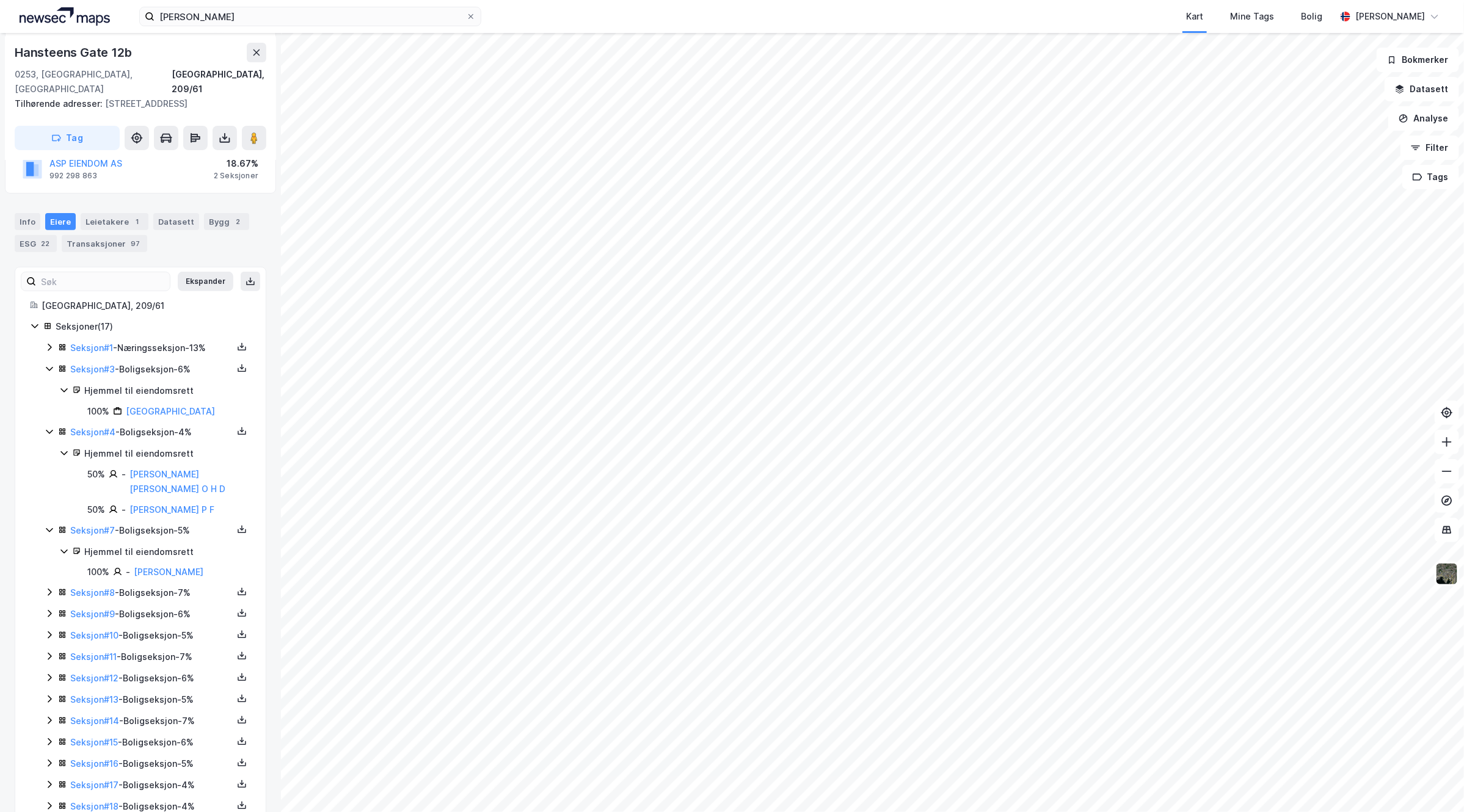
click at [50, 588] on icon at bounding box center [50, 593] width 10 height 10
click at [179, 567] on link "[PERSON_NAME]" at bounding box center [169, 572] width 70 height 11
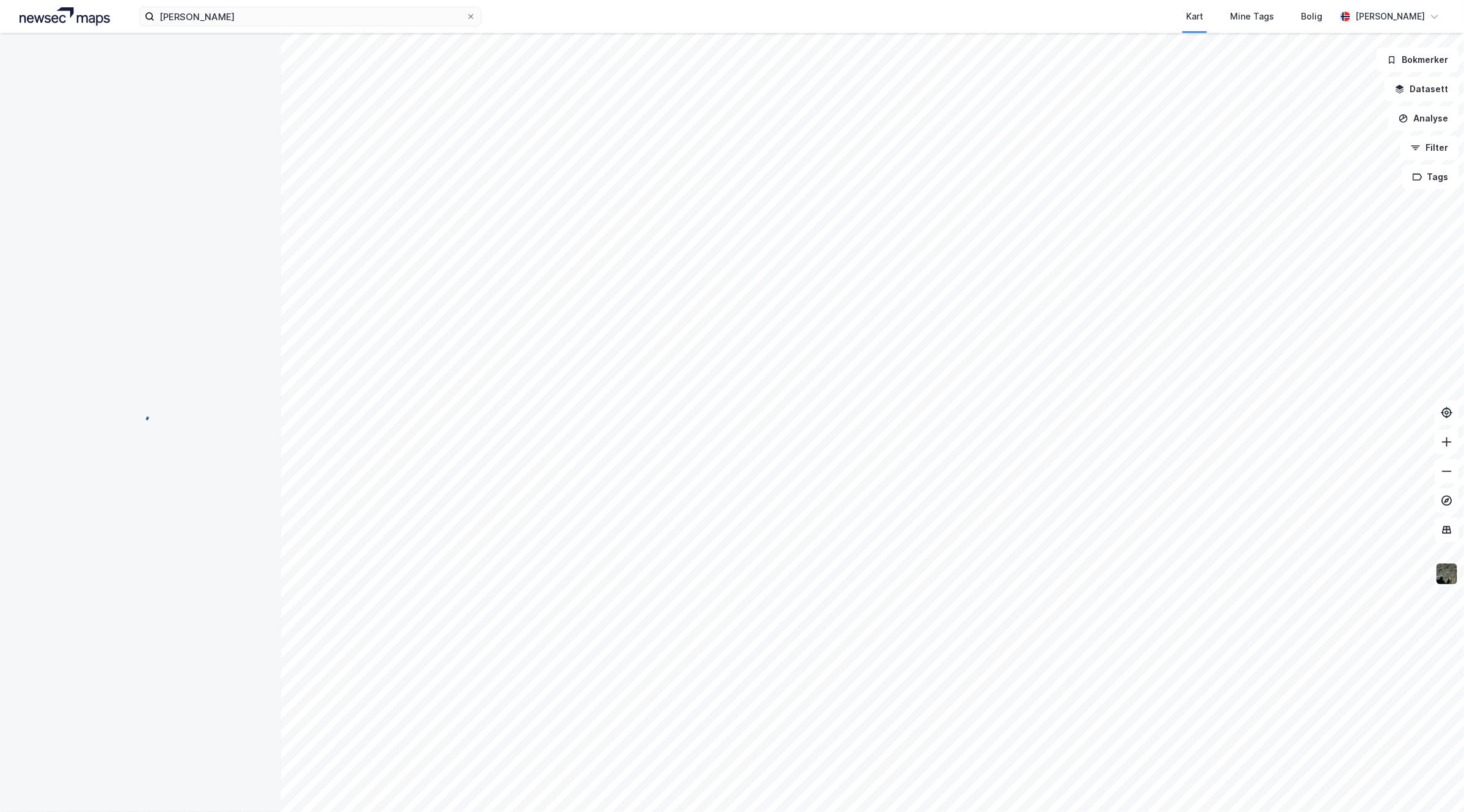
scroll to position [106, 0]
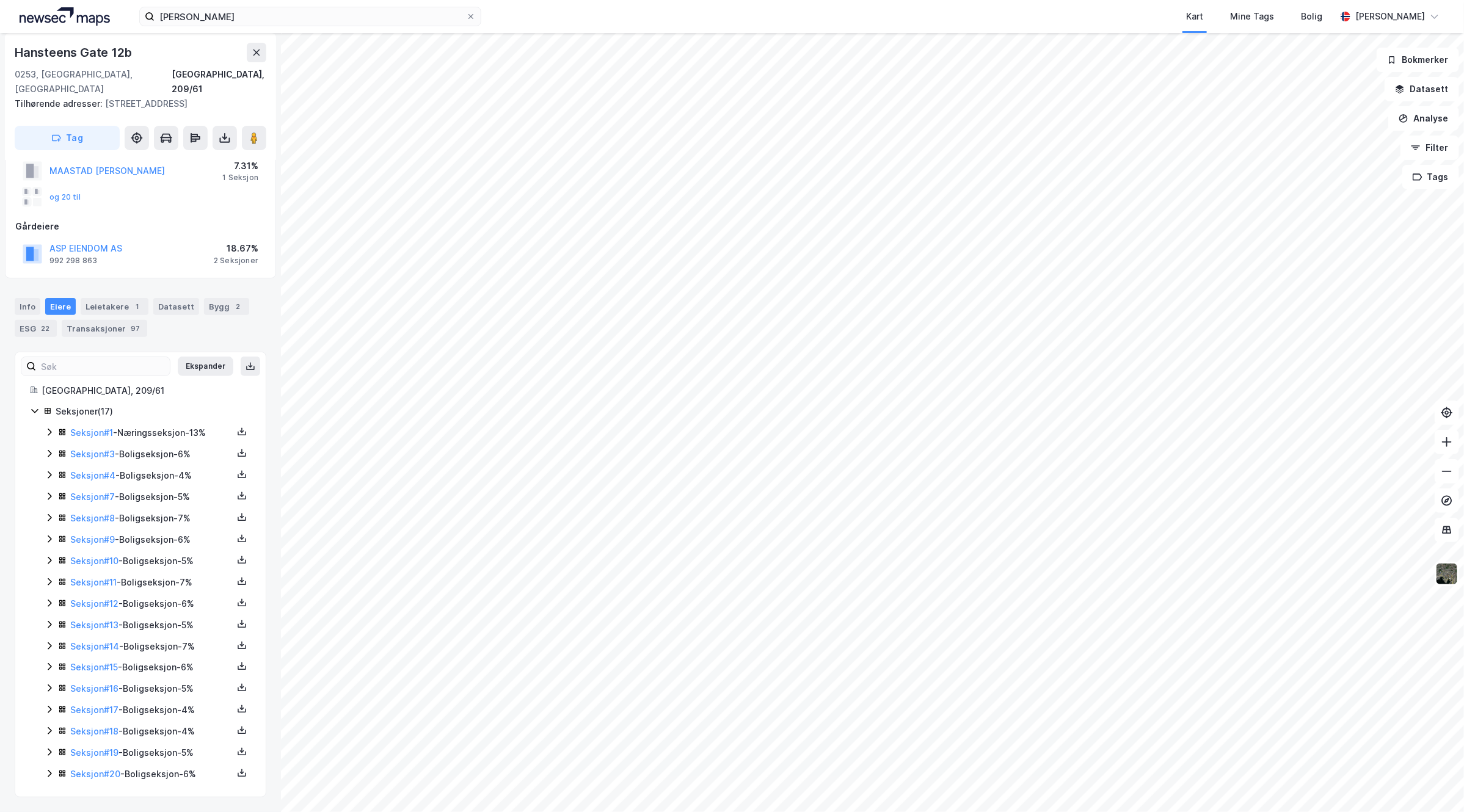
click at [49, 577] on icon at bounding box center [50, 582] width 10 height 10
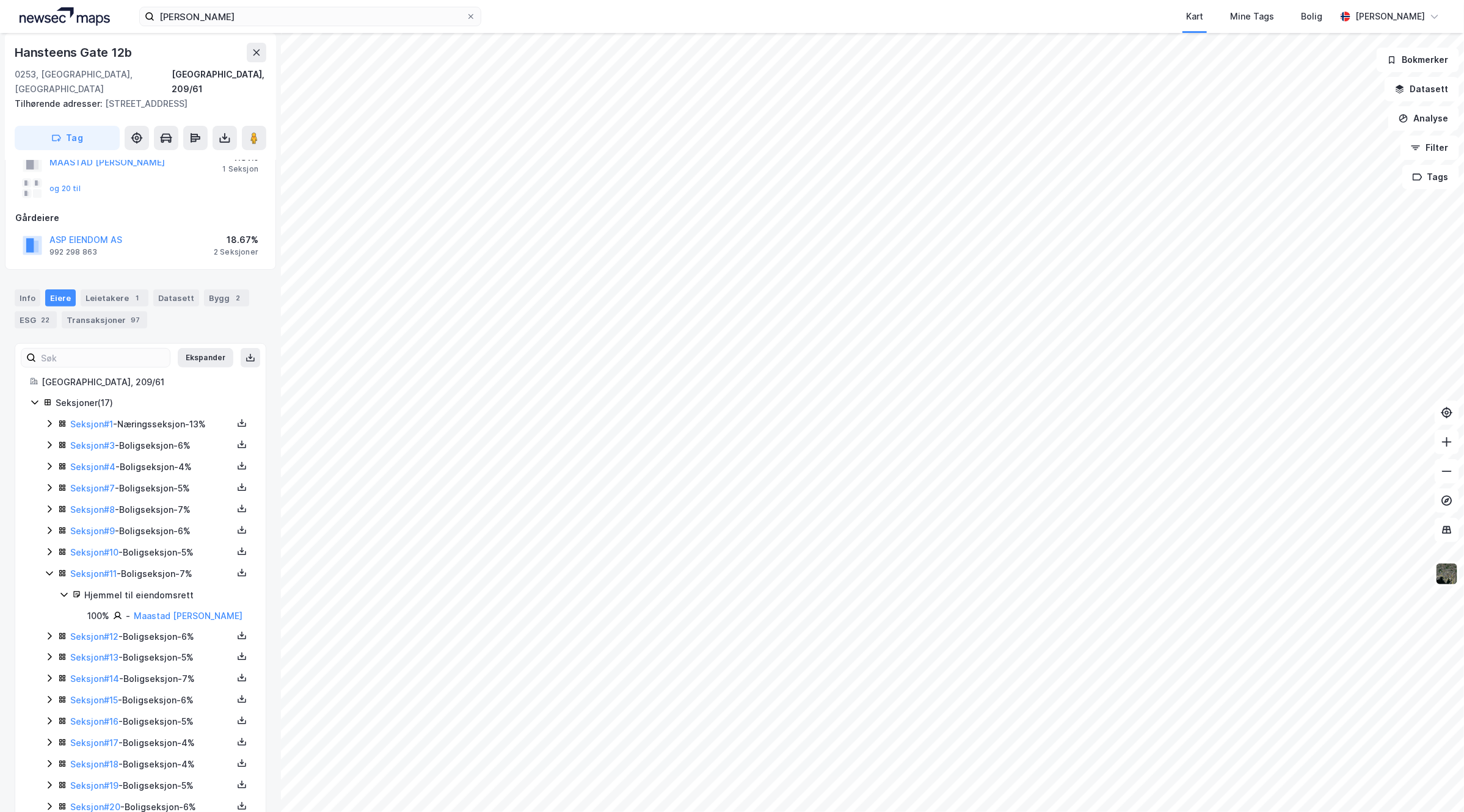
click at [51, 555] on icon at bounding box center [50, 551] width 3 height 7
click at [50, 555] on icon at bounding box center [49, 552] width 7 height 4
click at [166, 621] on link "Maastad [PERSON_NAME]" at bounding box center [188, 616] width 108 height 11
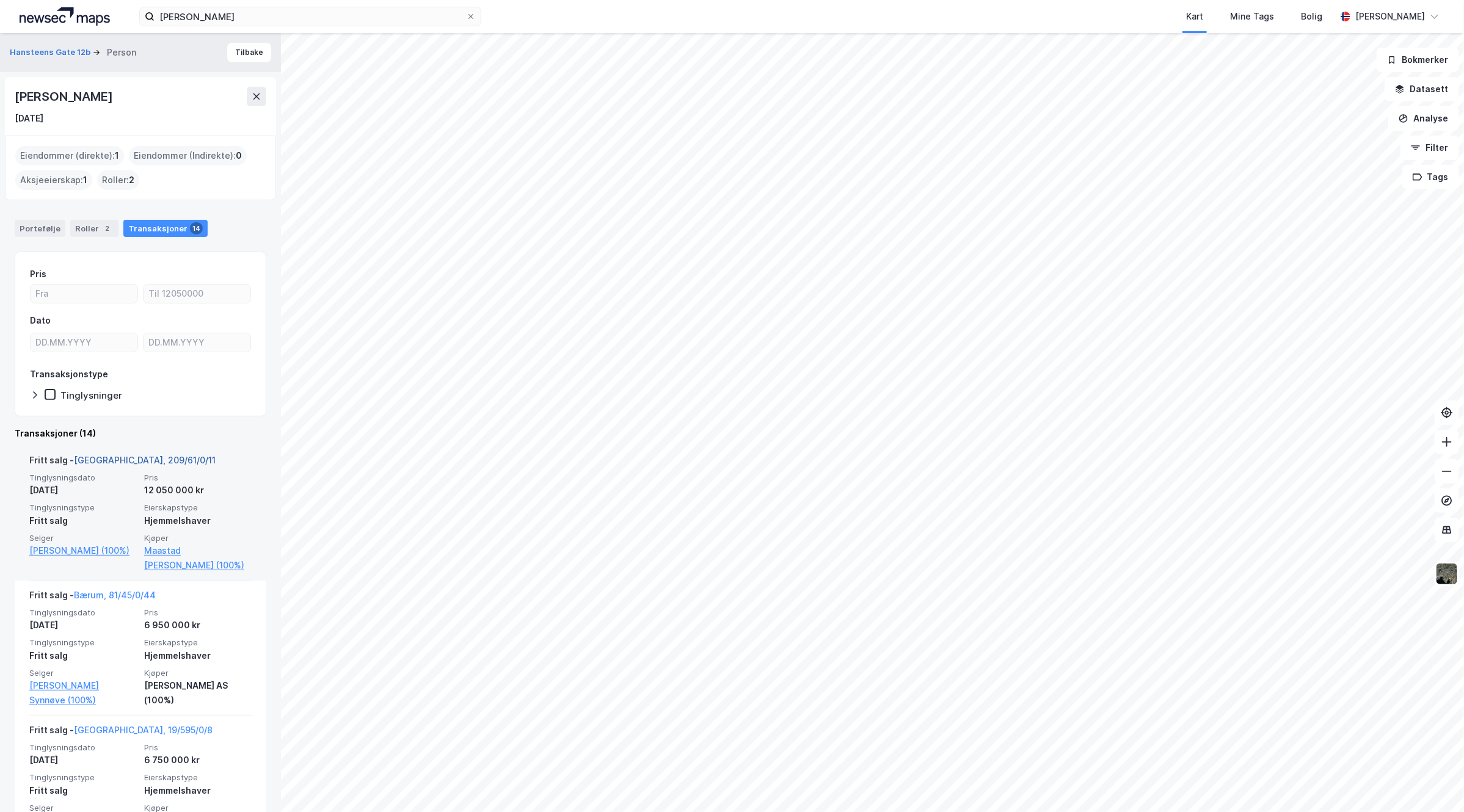
click at [113, 461] on link "[GEOGRAPHIC_DATA], 209/61/0/11" at bounding box center [144, 460] width 142 height 11
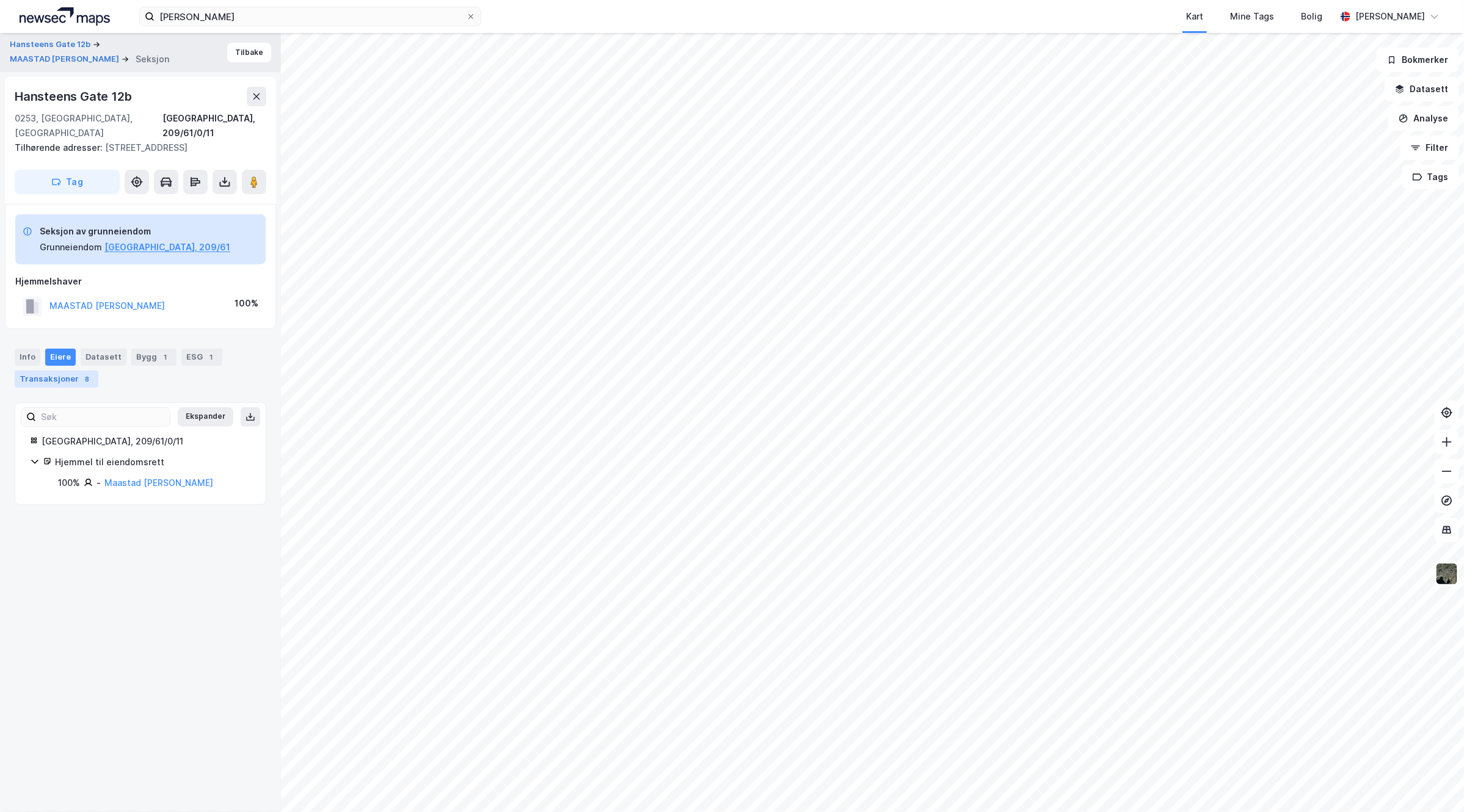
click at [81, 378] on div "8" at bounding box center [87, 379] width 12 height 12
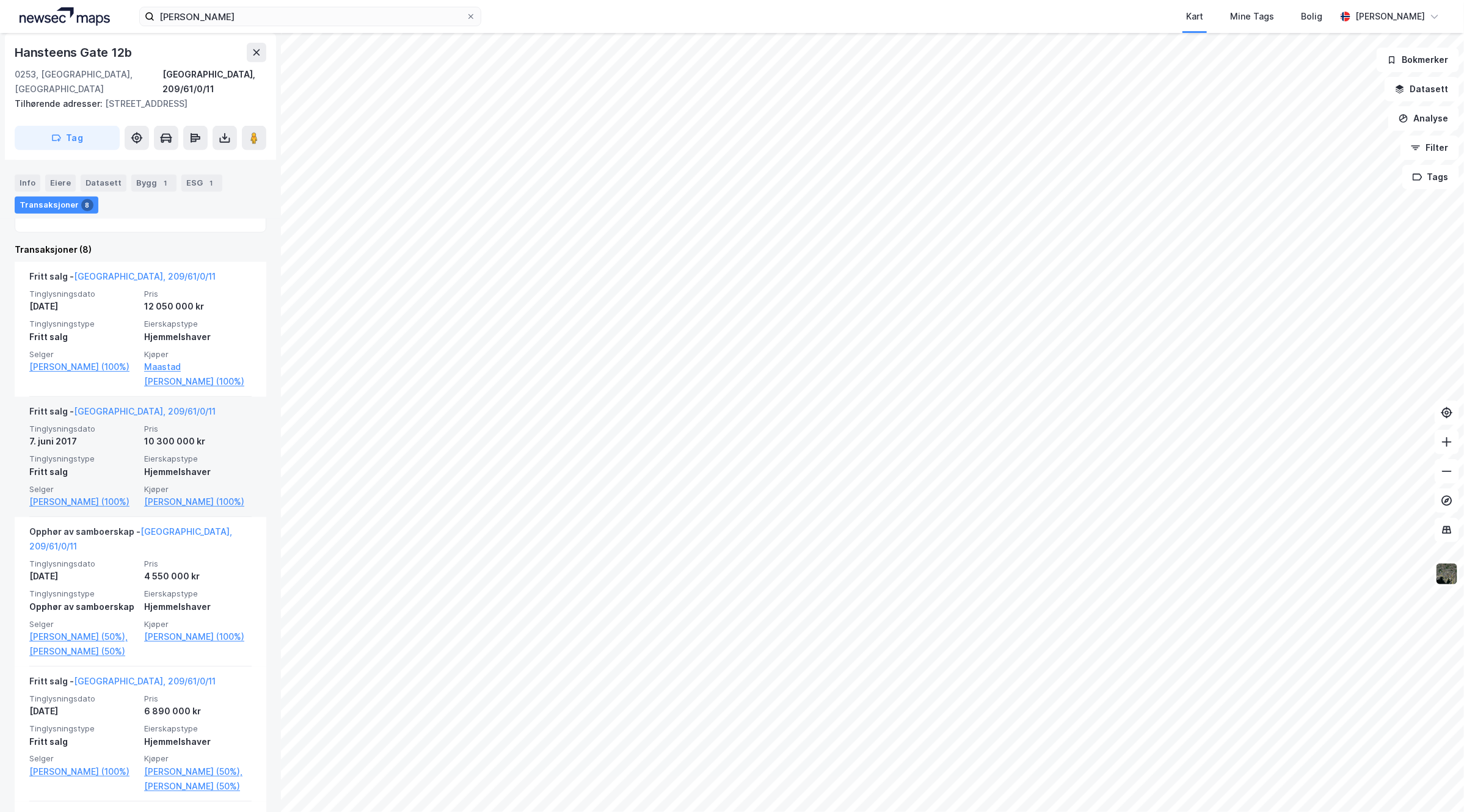
scroll to position [209, 0]
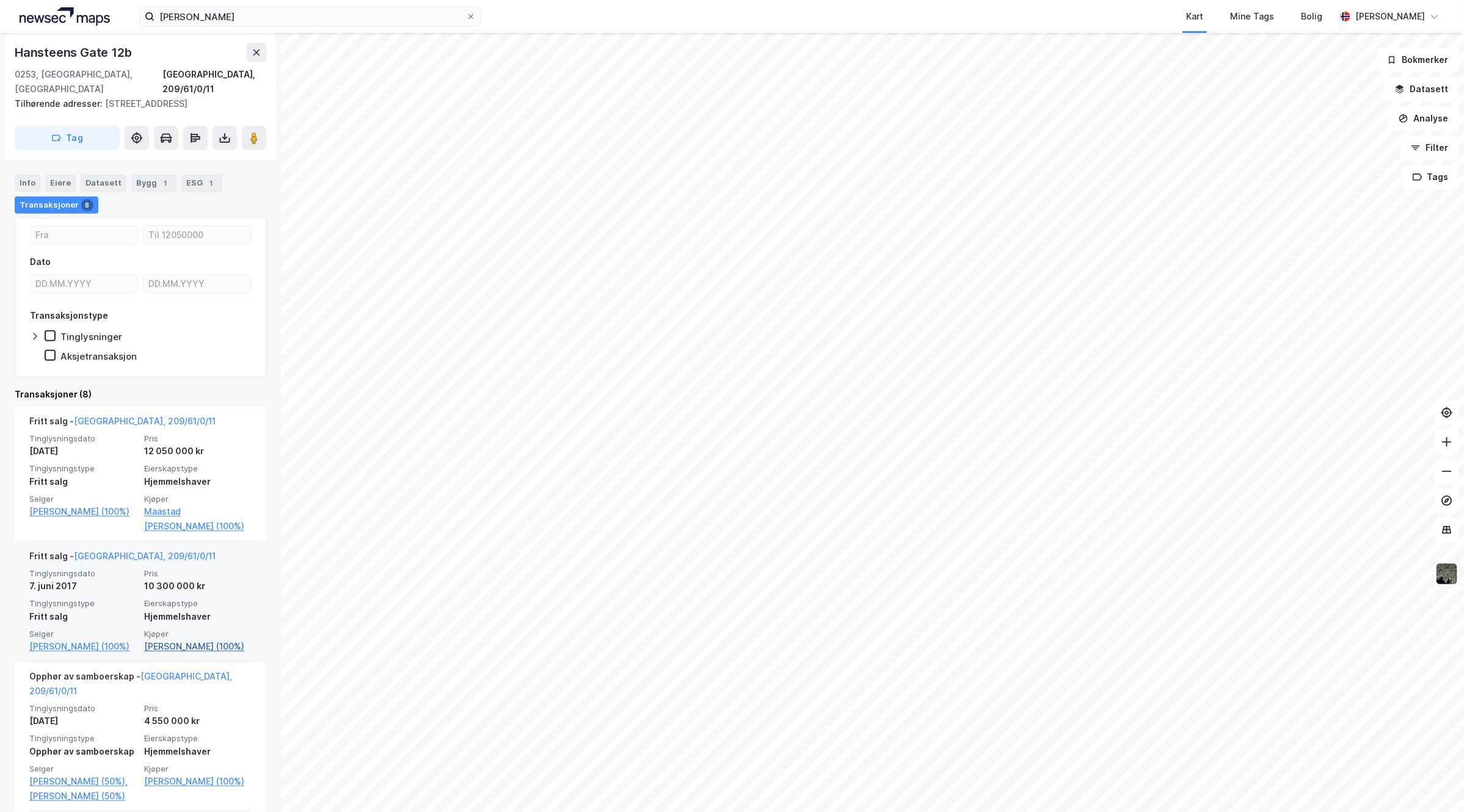
click at [169, 645] on link "[PERSON_NAME] (100%)" at bounding box center [198, 646] width 108 height 15
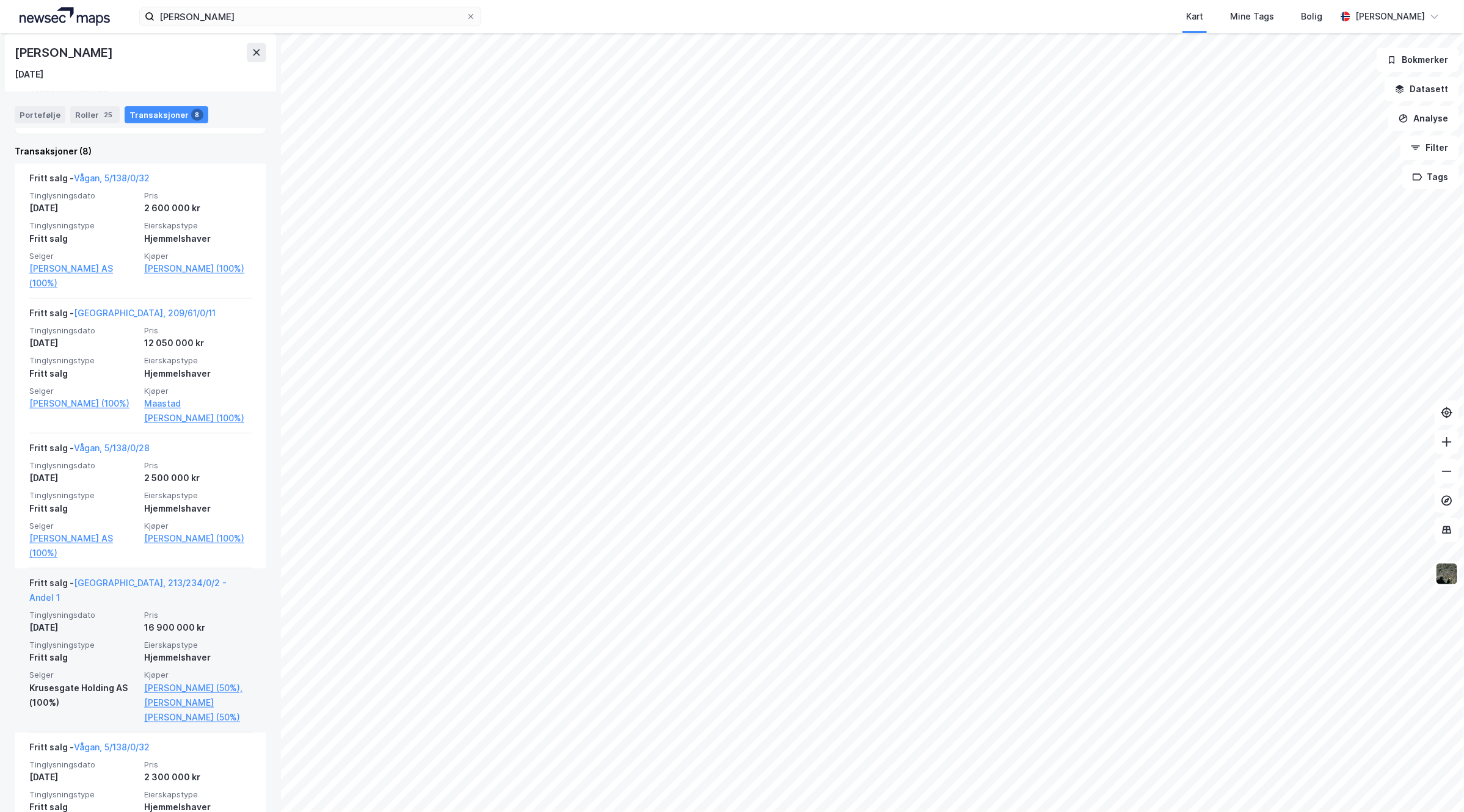
scroll to position [305, 0]
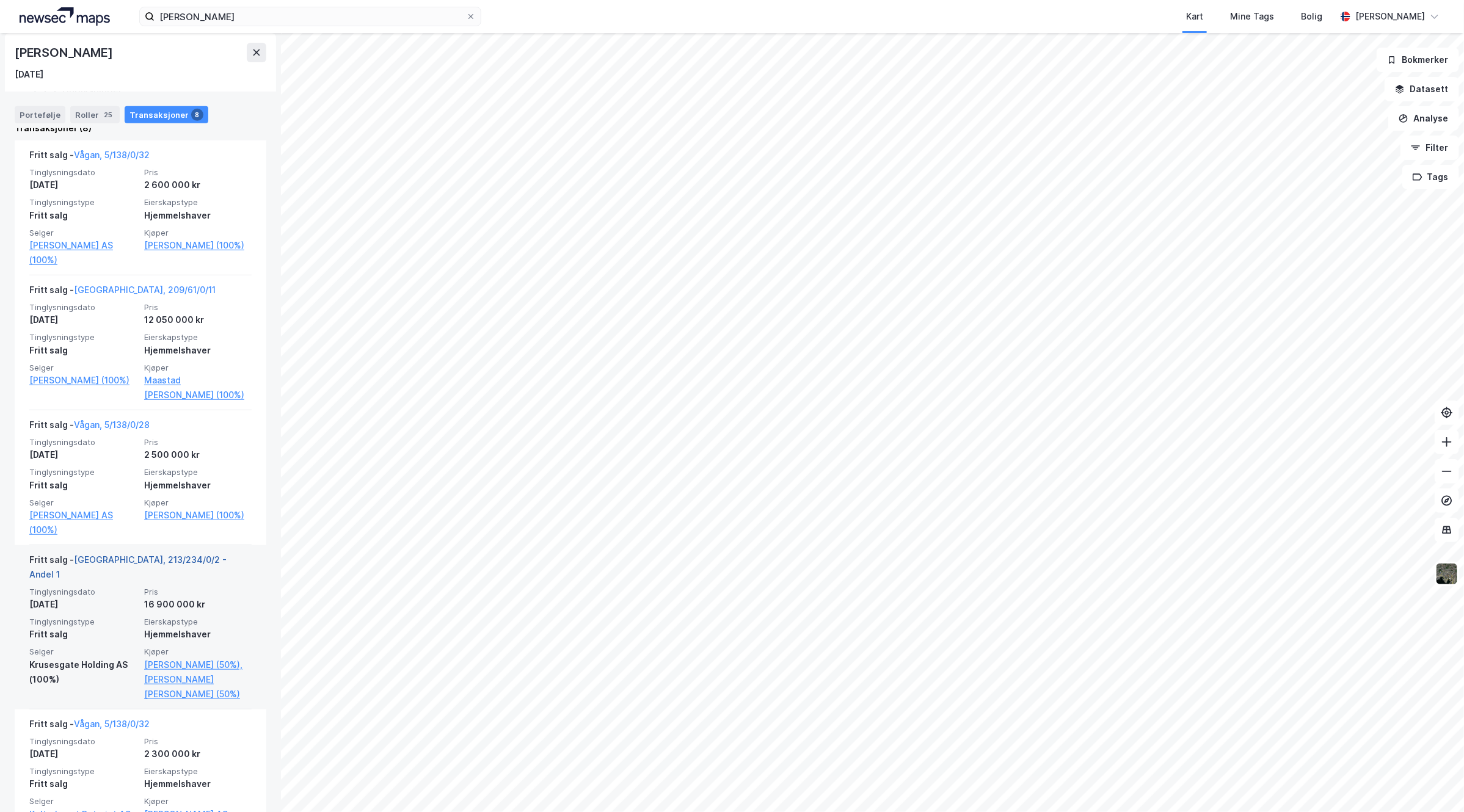
click at [152, 557] on link "[GEOGRAPHIC_DATA], 213/234/0/2 - Andel 1" at bounding box center [128, 567] width 197 height 25
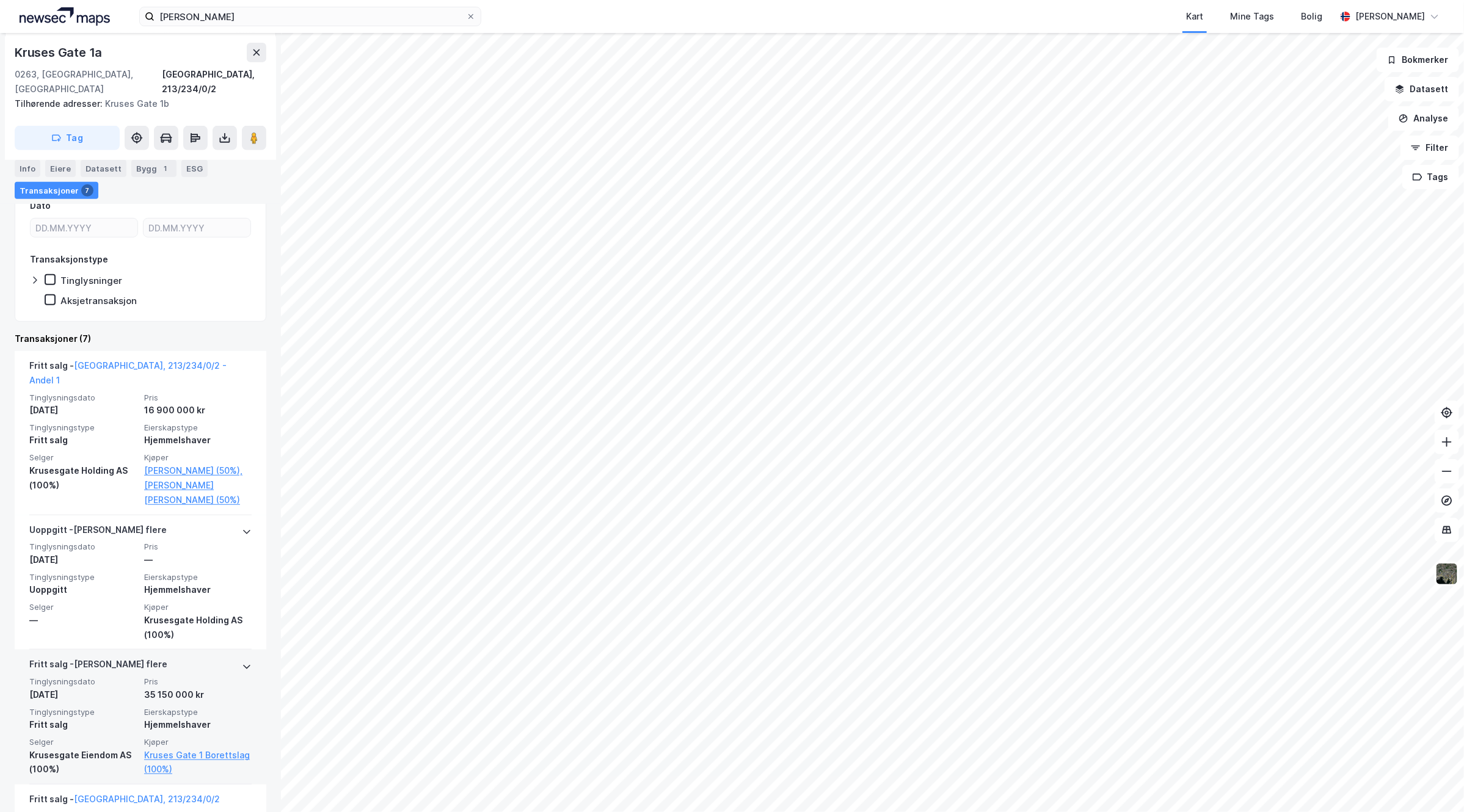
scroll to position [305, 0]
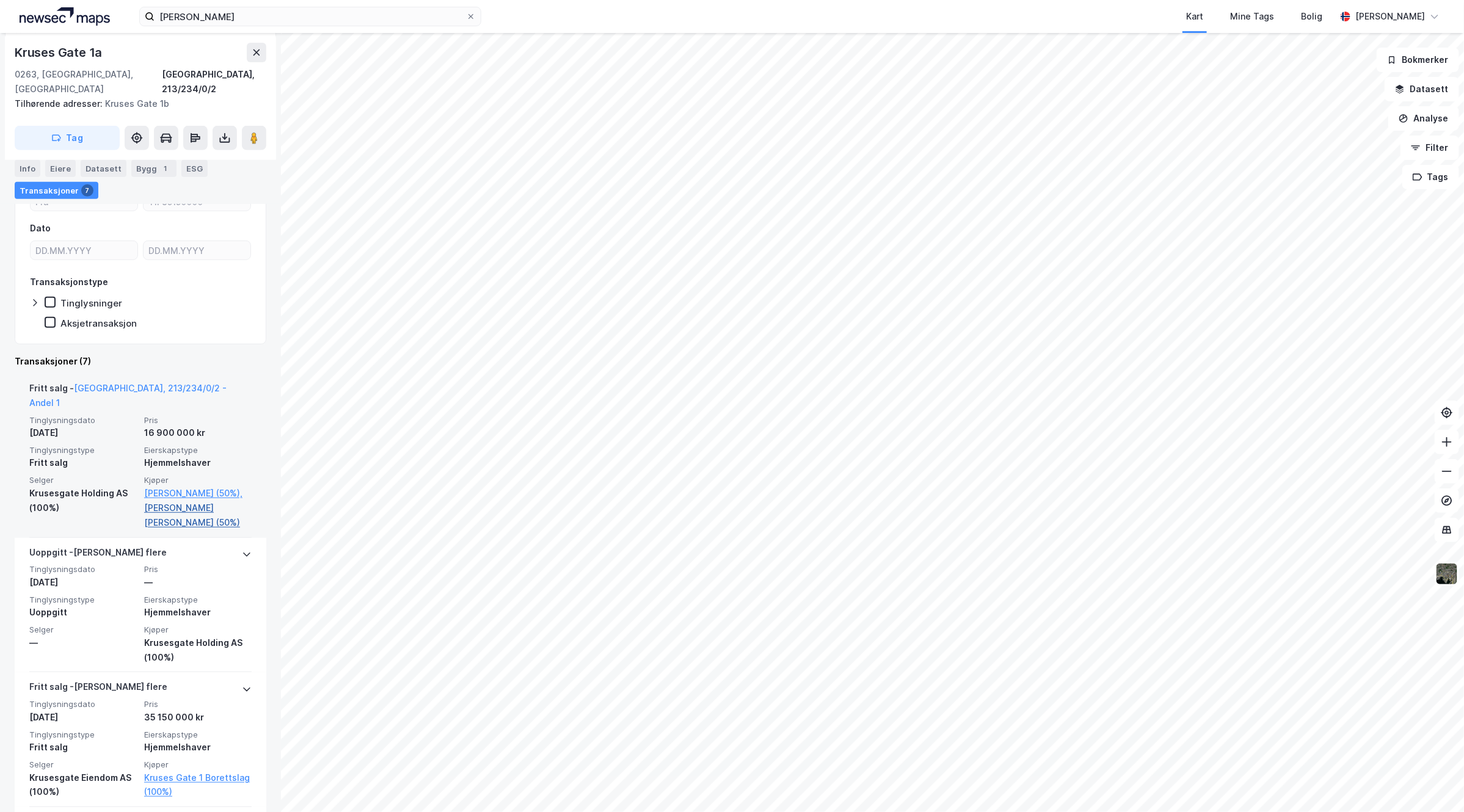
click at [176, 501] on link "[PERSON_NAME] [PERSON_NAME] (50%)" at bounding box center [198, 515] width 108 height 29
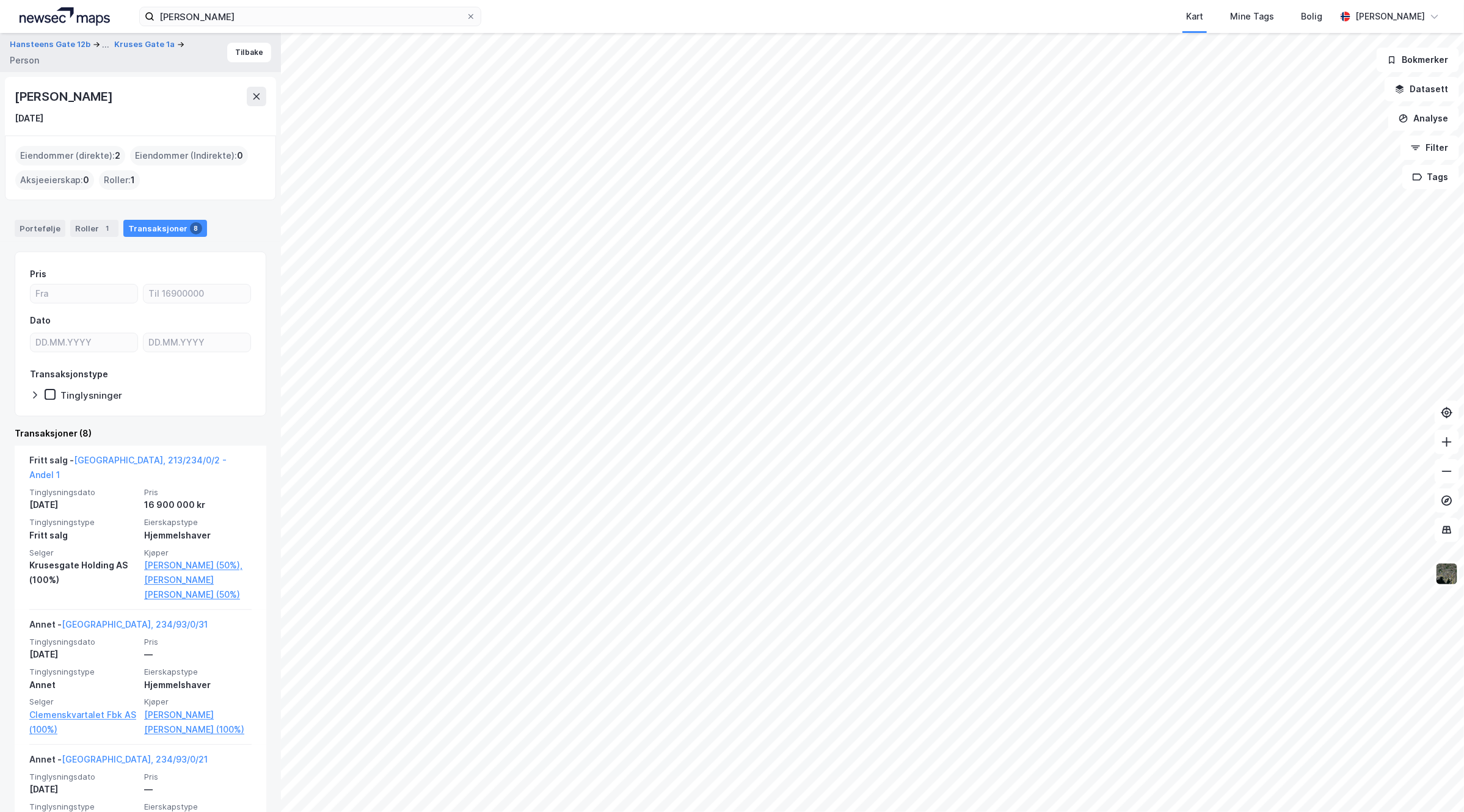
drag, startPoint x: 166, startPoint y: 99, endPoint x: 7, endPoint y: 96, distance: 159.0
click at [7, 96] on div "[PERSON_NAME] [DATE]" at bounding box center [141, 106] width 272 height 59
copy div "[PERSON_NAME]"
